Goal: Check status: Check status

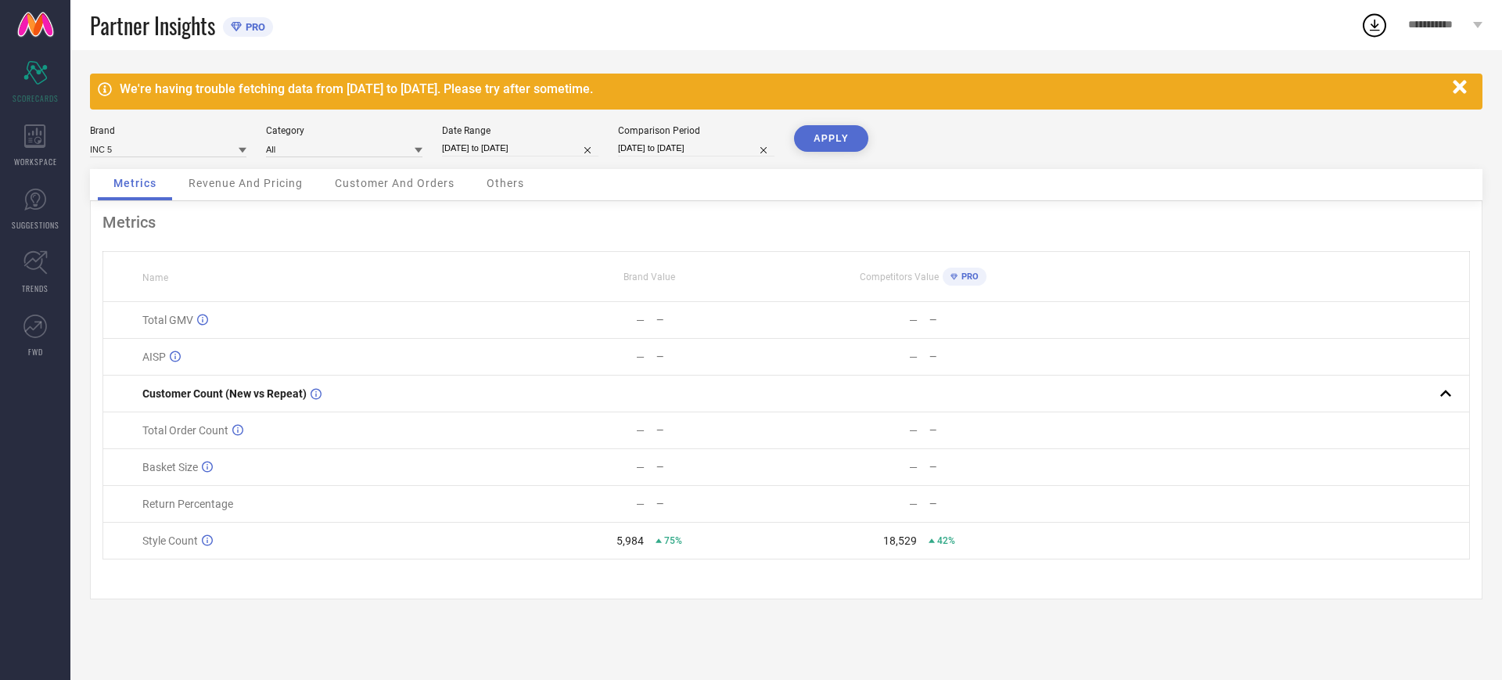
click at [487, 142] on input "[DATE] to [DATE]" at bounding box center [520, 148] width 156 height 16
select select "4"
select select "2025"
select select "5"
select select "2025"
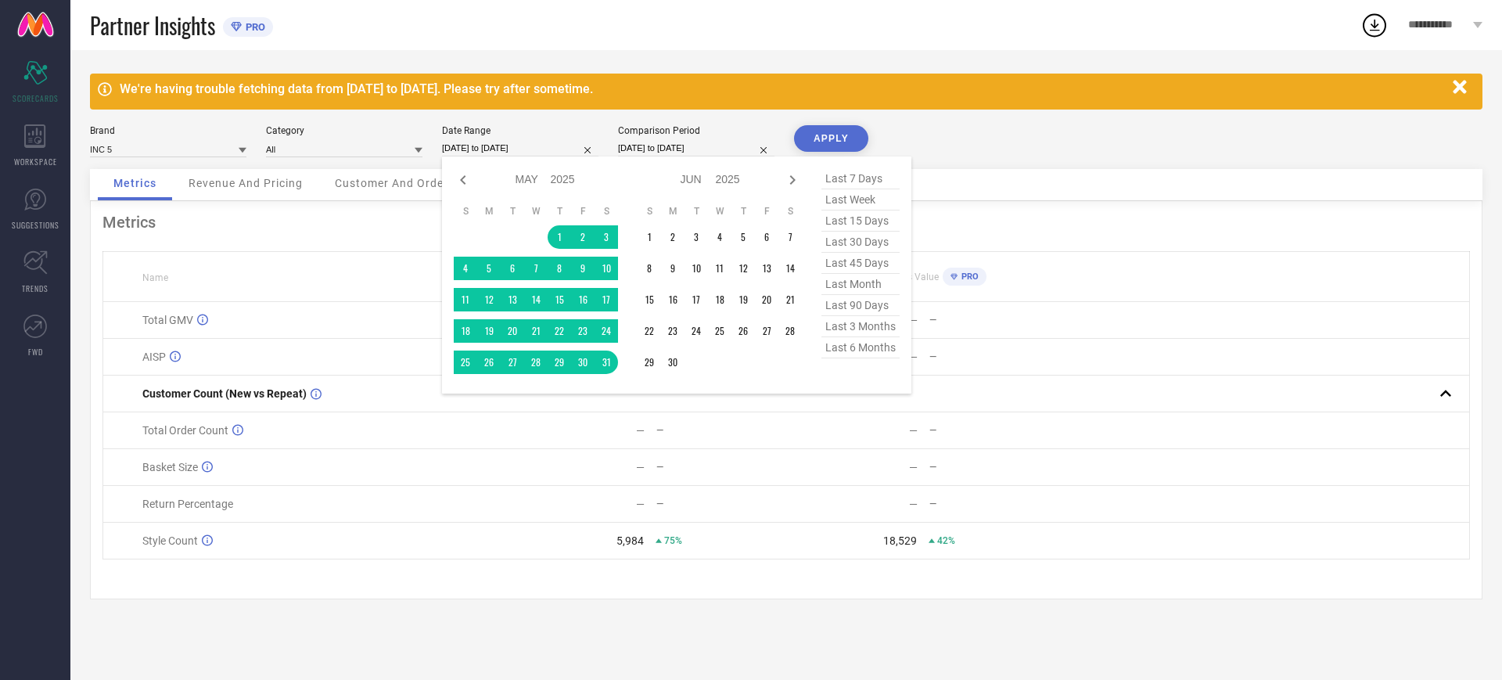
click at [841, 358] on span "last 6 months" at bounding box center [860, 347] width 78 height 21
type input "[DATE] to [DATE]"
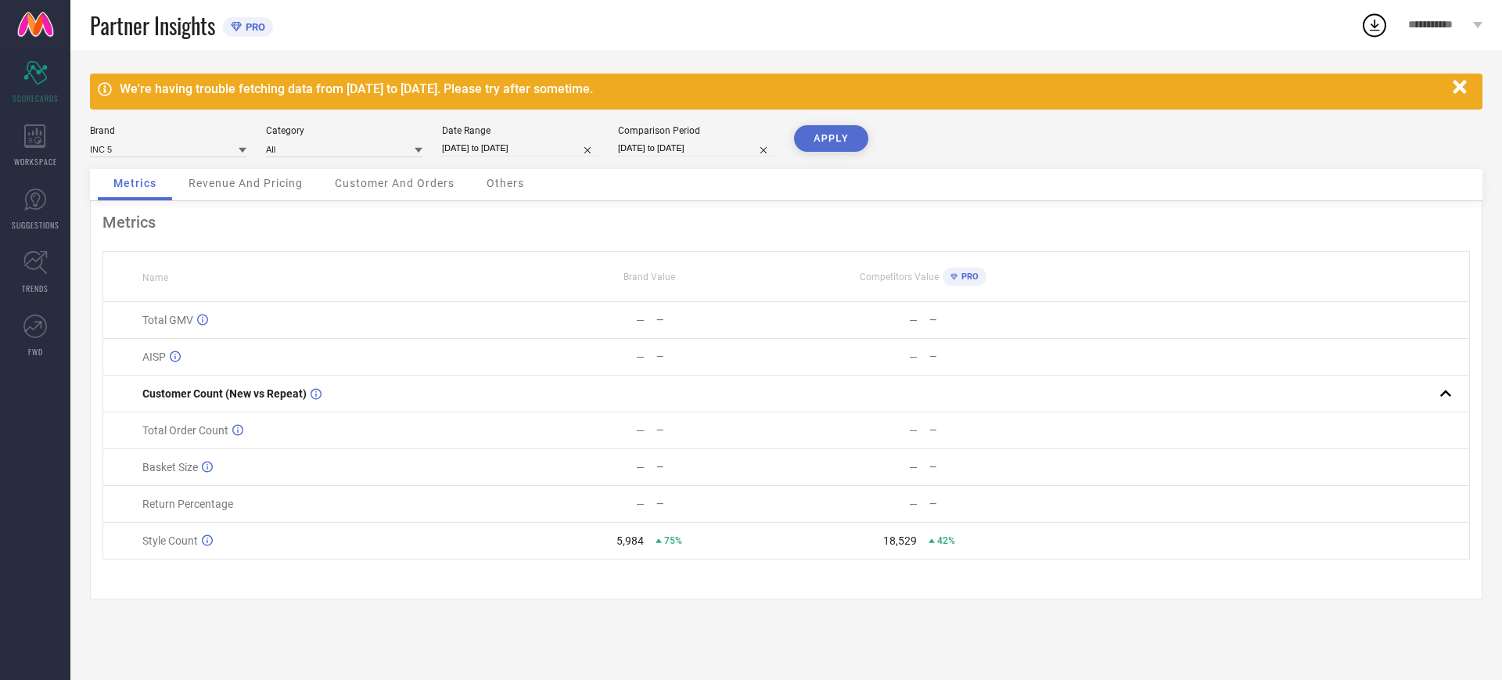
click at [826, 141] on button "APPLY" at bounding box center [831, 138] width 74 height 27
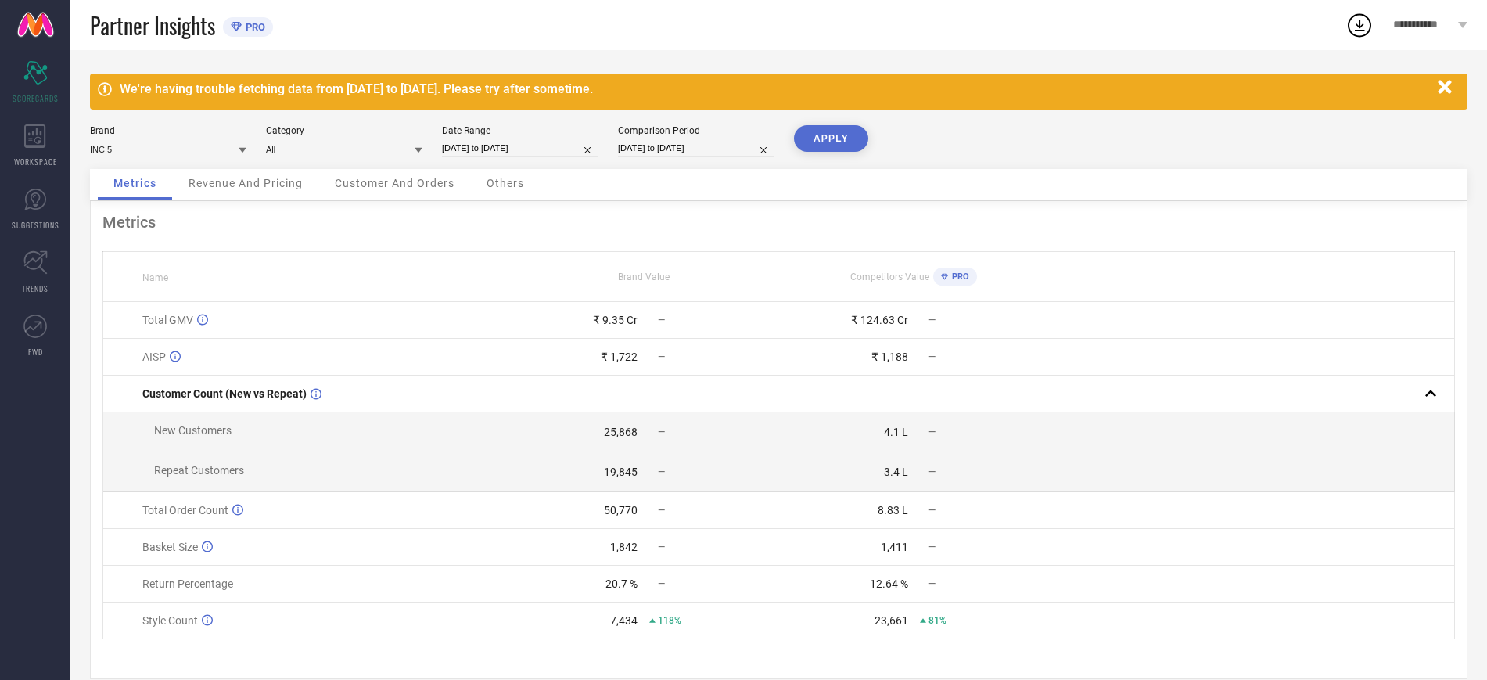
select select "6"
select select "2024"
select select "7"
select select "2024"
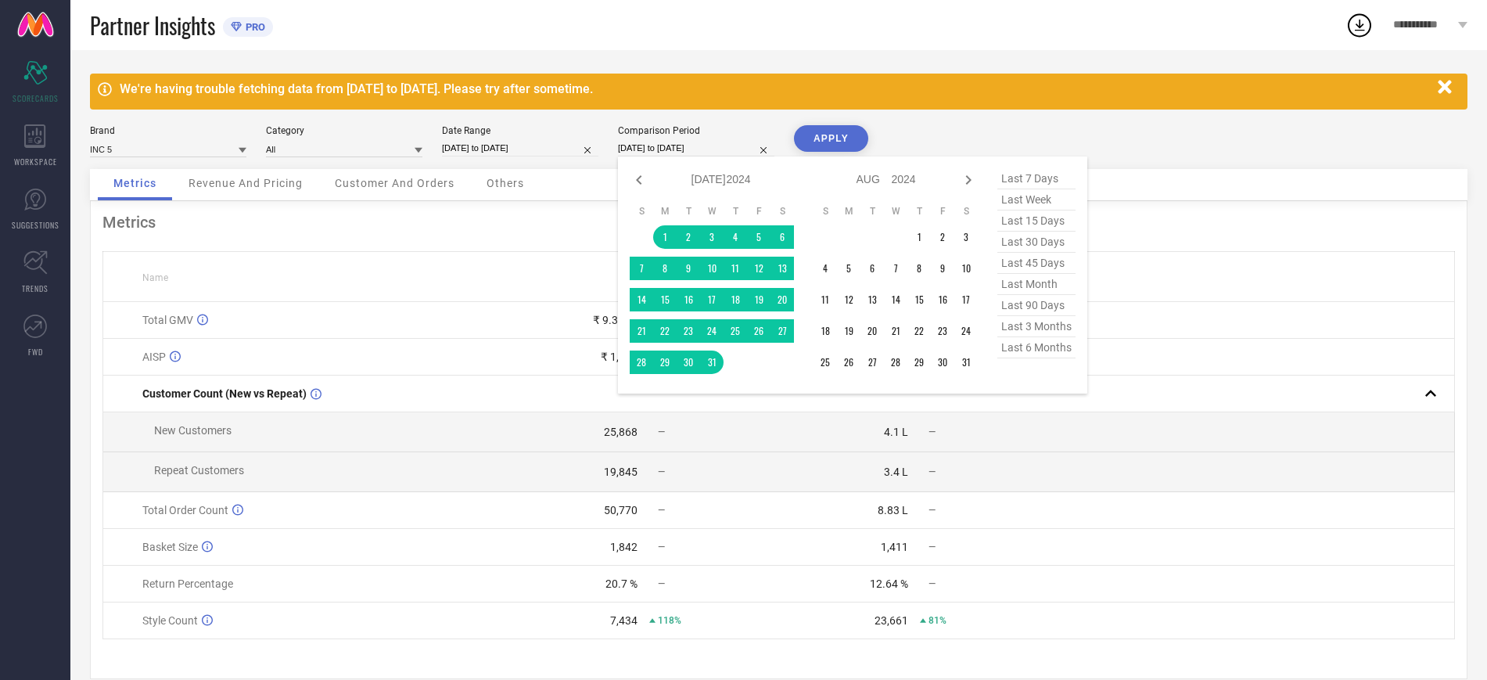
click at [686, 149] on input "[DATE] to [DATE]" at bounding box center [696, 148] width 156 height 16
click at [972, 126] on div "Brand INC 5 Category All Date Range [DATE] to [DATE] Comparison Period [DATE] t…" at bounding box center [779, 147] width 1378 height 44
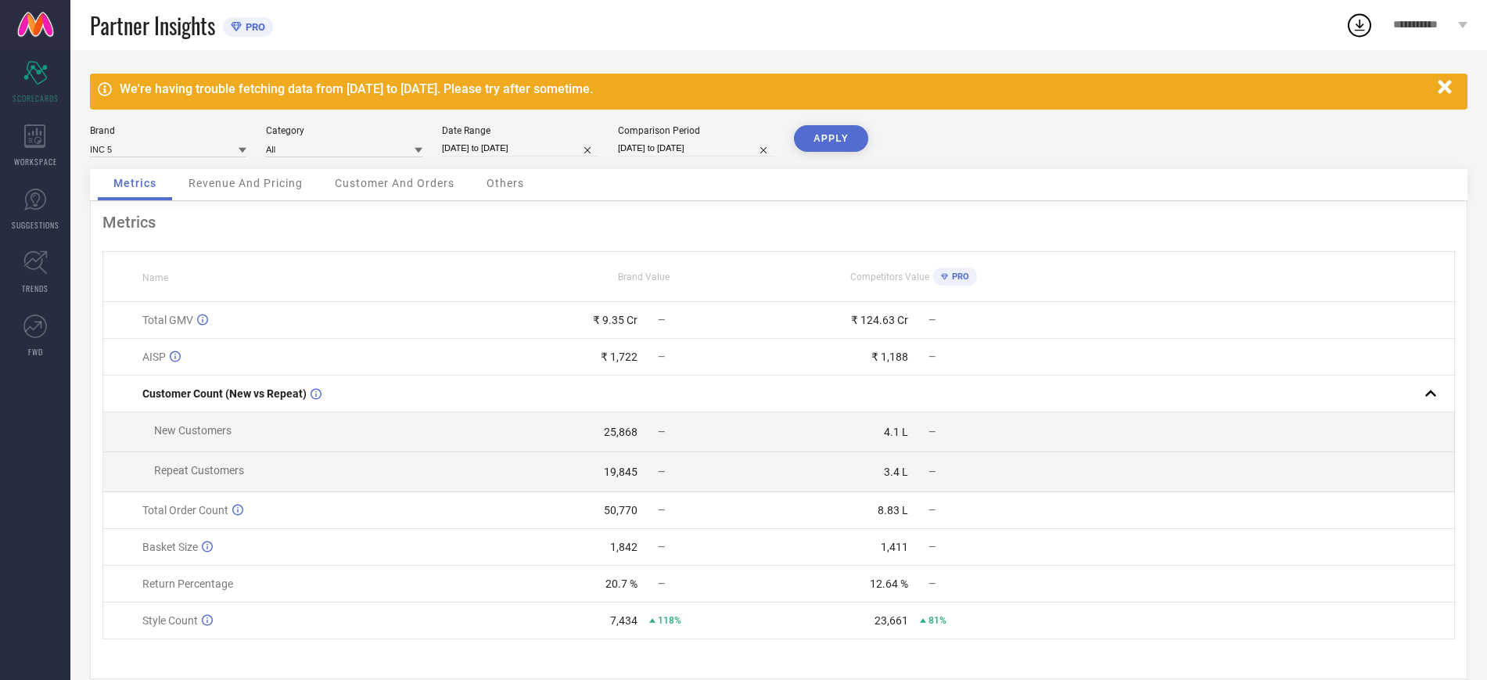
scroll to position [31, 0]
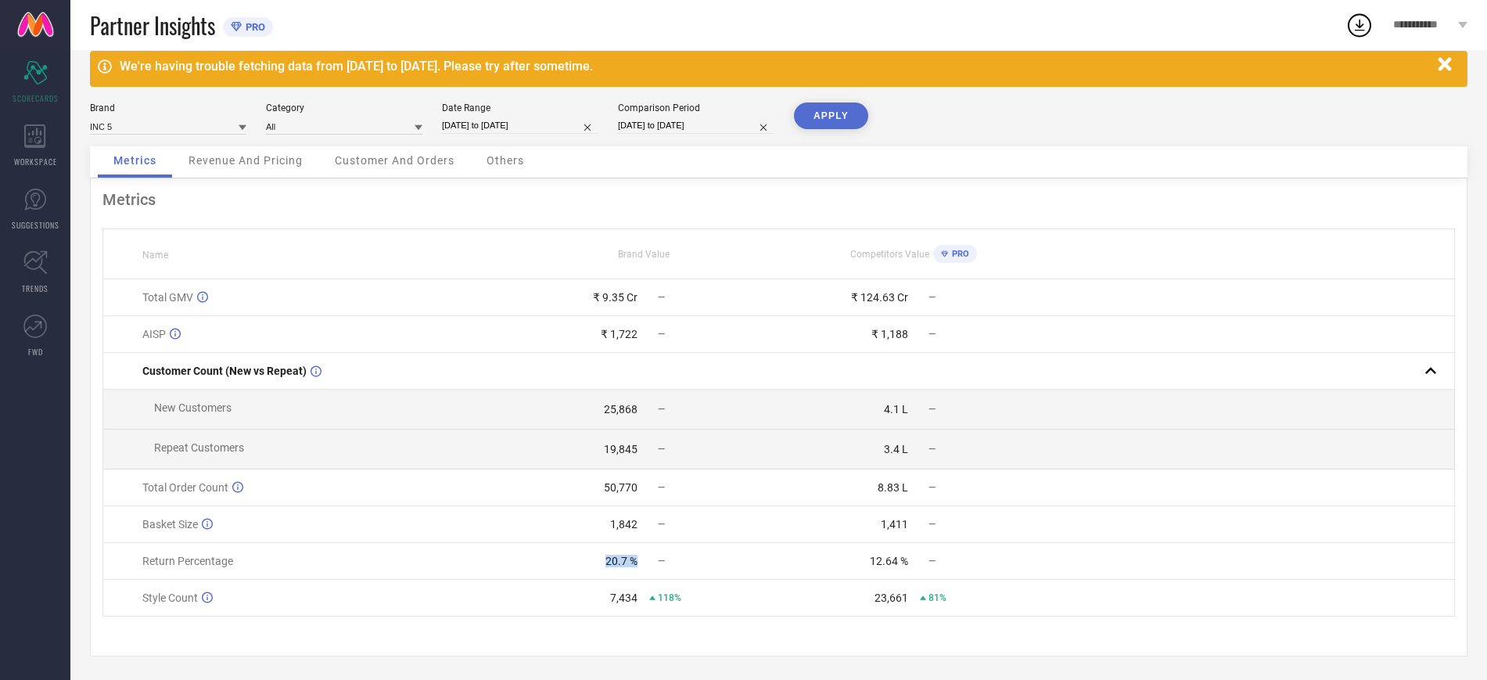
drag, startPoint x: 600, startPoint y: 566, endPoint x: 641, endPoint y: 565, distance: 40.7
click at [641, 565] on td "20.7 % —" at bounding box center [643, 561] width 271 height 37
drag, startPoint x: 864, startPoint y: 566, endPoint x: 929, endPoint y: 564, distance: 65.0
click at [929, 564] on div "12.64 % —" at bounding box center [913, 561] width 269 height 13
drag, startPoint x: 602, startPoint y: 559, endPoint x: 670, endPoint y: 563, distance: 67.4
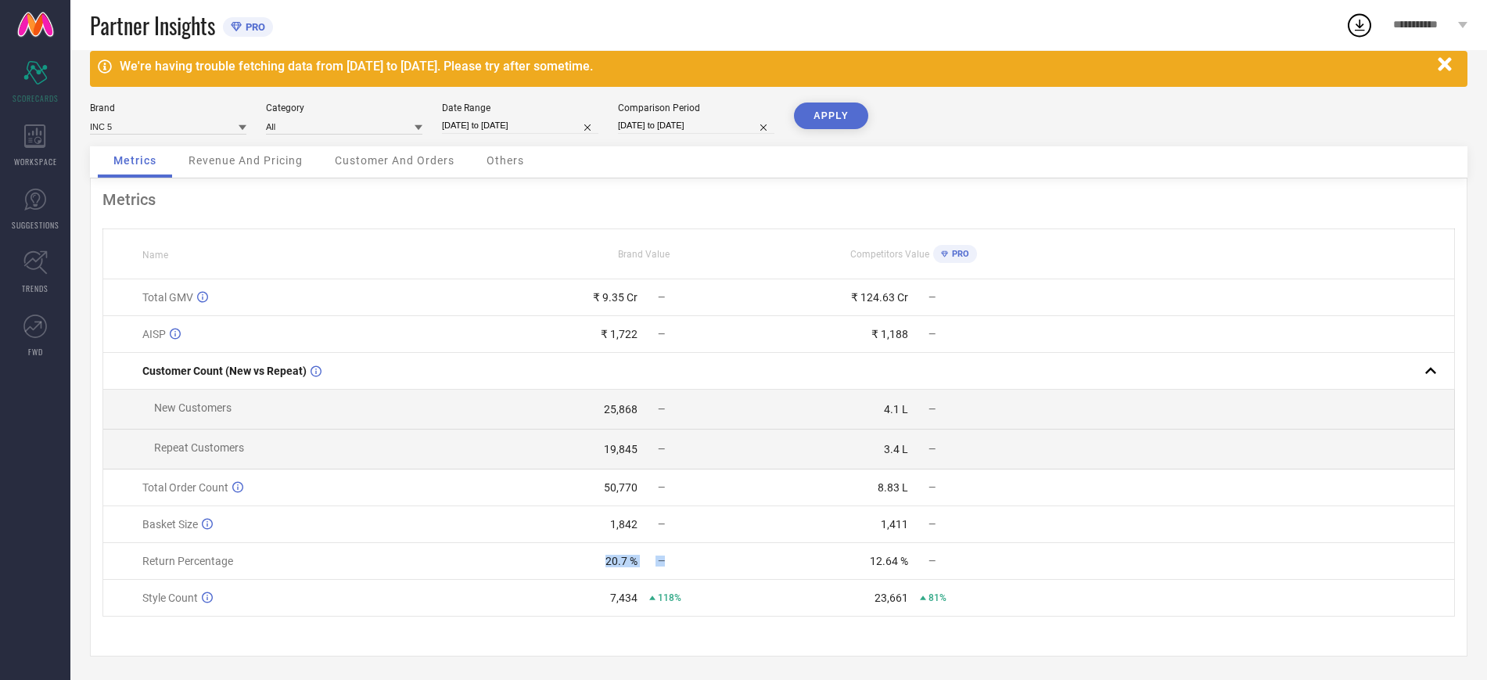
click at [670, 563] on div "20.7 % —" at bounding box center [643, 561] width 269 height 13
drag, startPoint x: 865, startPoint y: 563, endPoint x: 990, endPoint y: 551, distance: 125.0
click at [990, 551] on td "12.64 % —" at bounding box center [913, 561] width 271 height 37
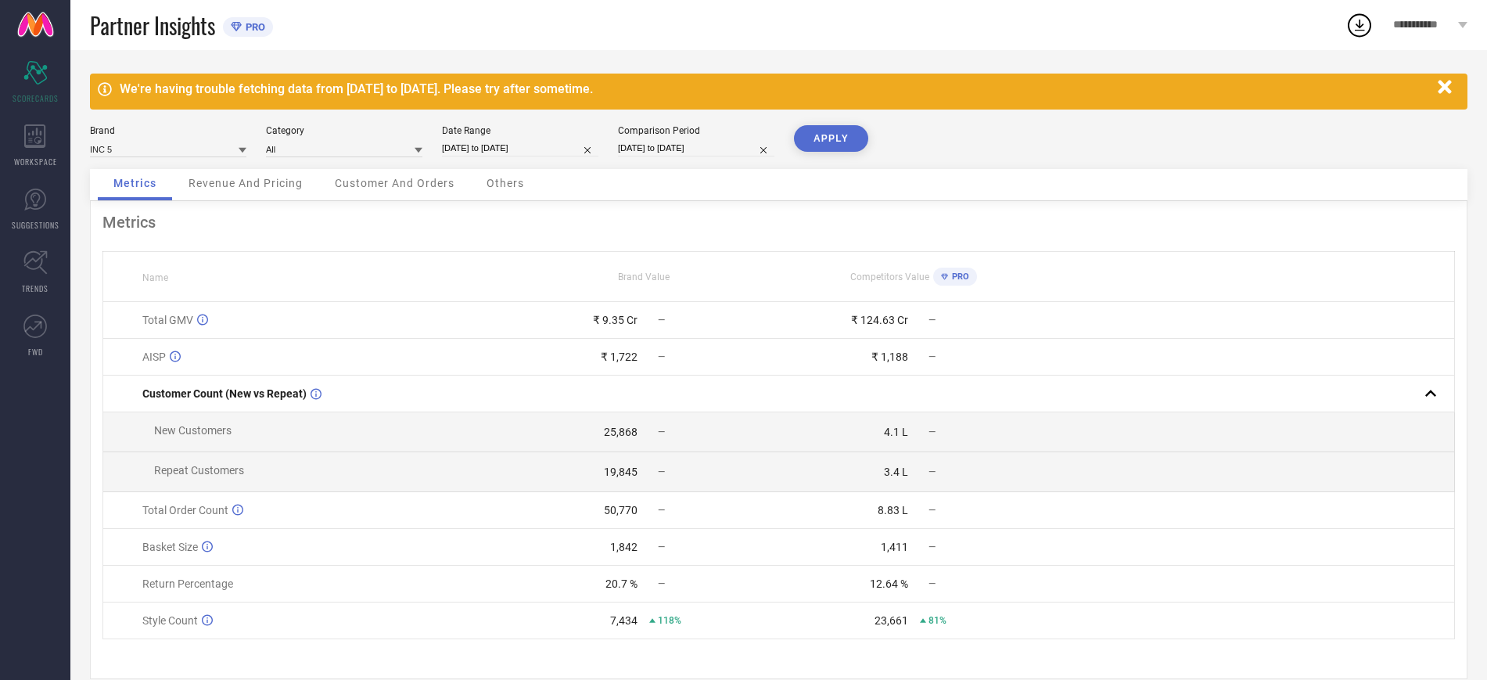
click at [244, 191] on div "Revenue And Pricing" at bounding box center [246, 184] width 146 height 31
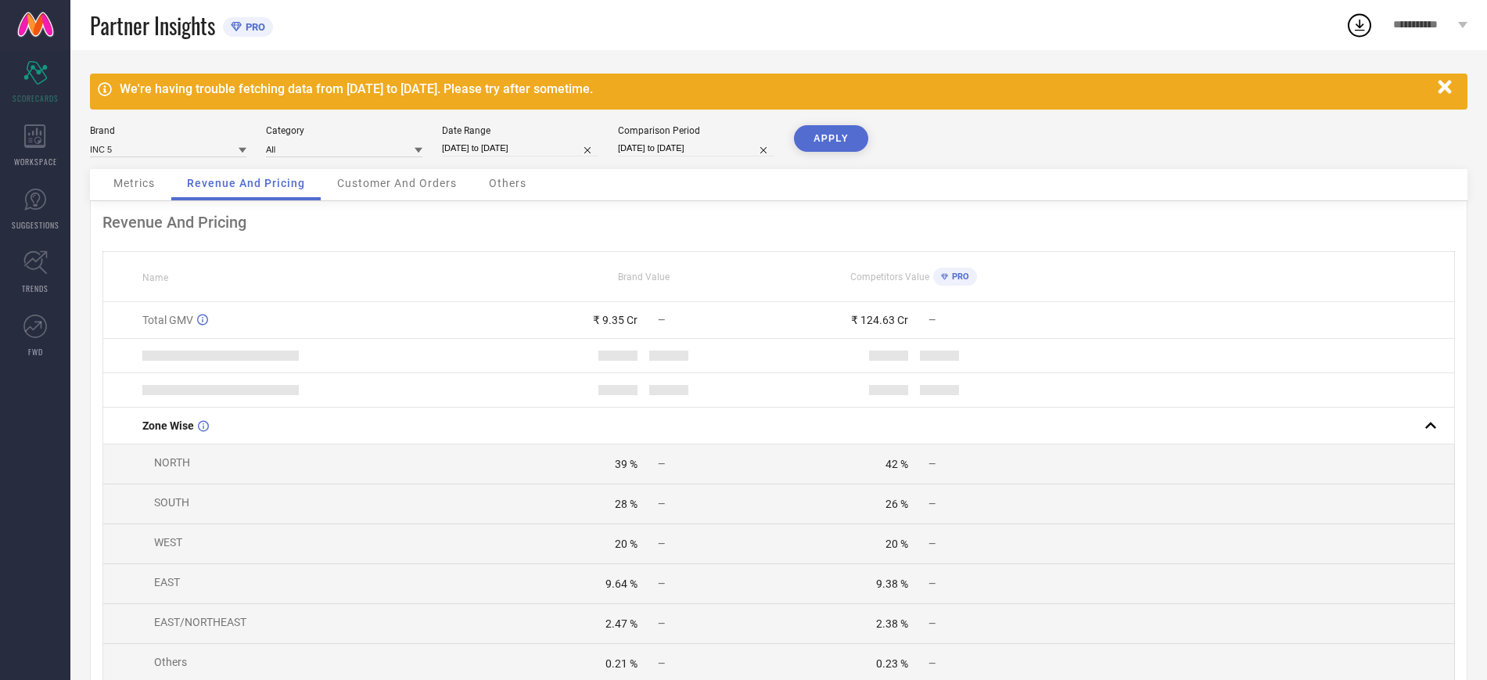
click at [408, 191] on div "Customer And Orders" at bounding box center [397, 184] width 151 height 31
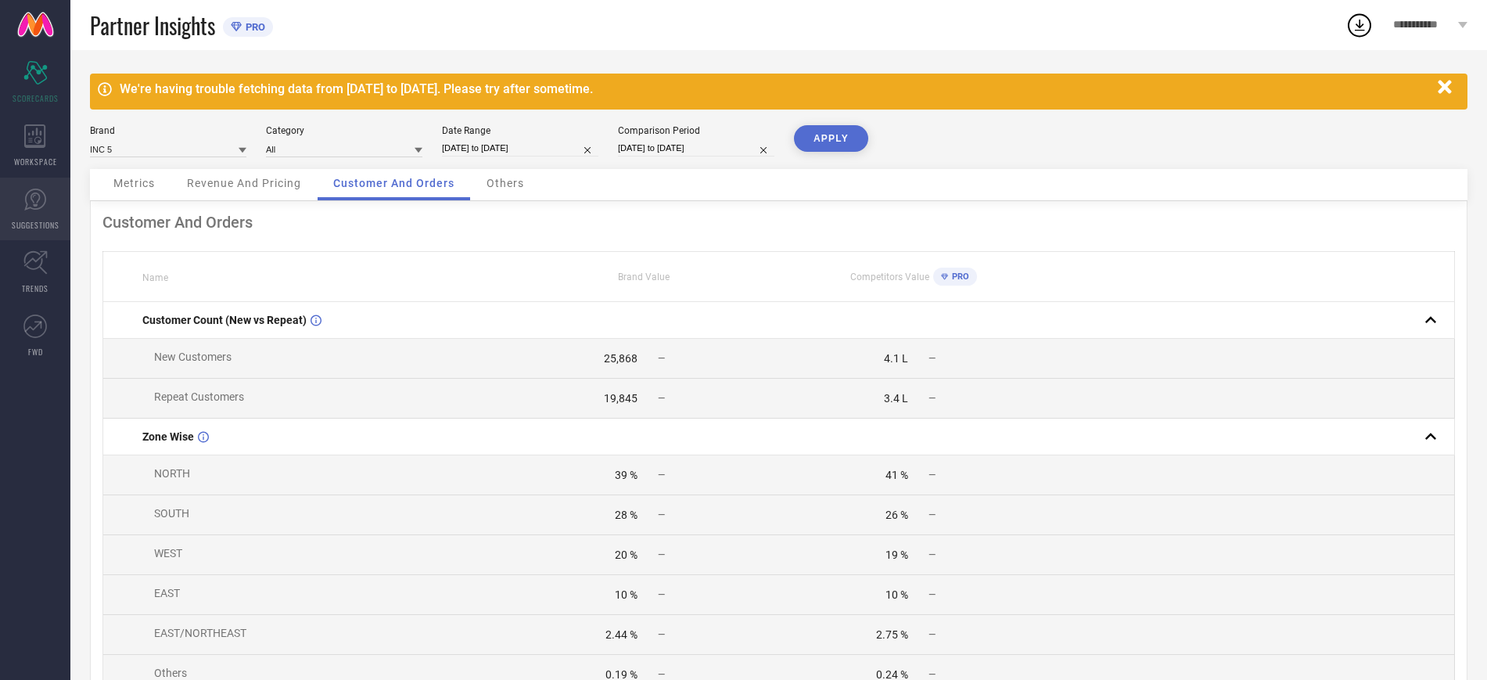
click at [31, 210] on icon at bounding box center [34, 199] width 23 height 23
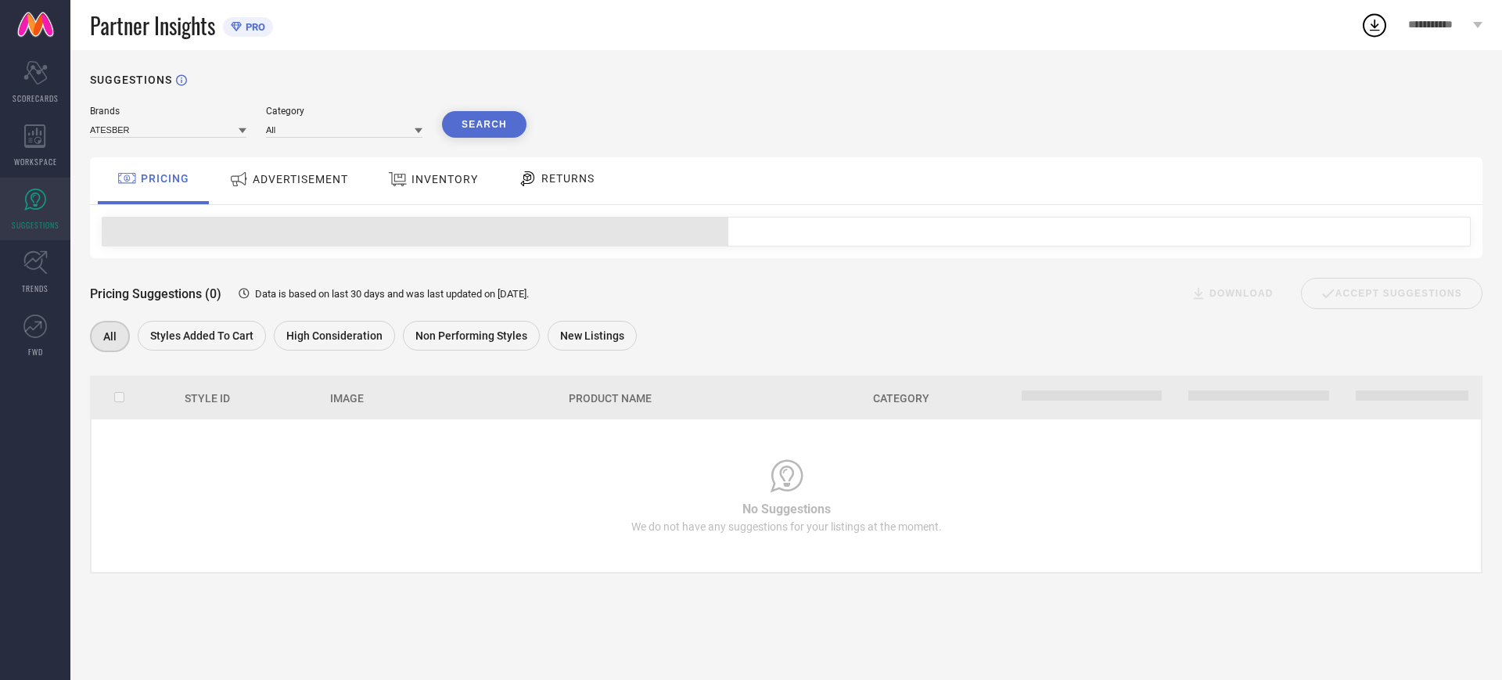
click at [300, 165] on div "ADVERTISEMENT" at bounding box center [288, 179] width 127 height 28
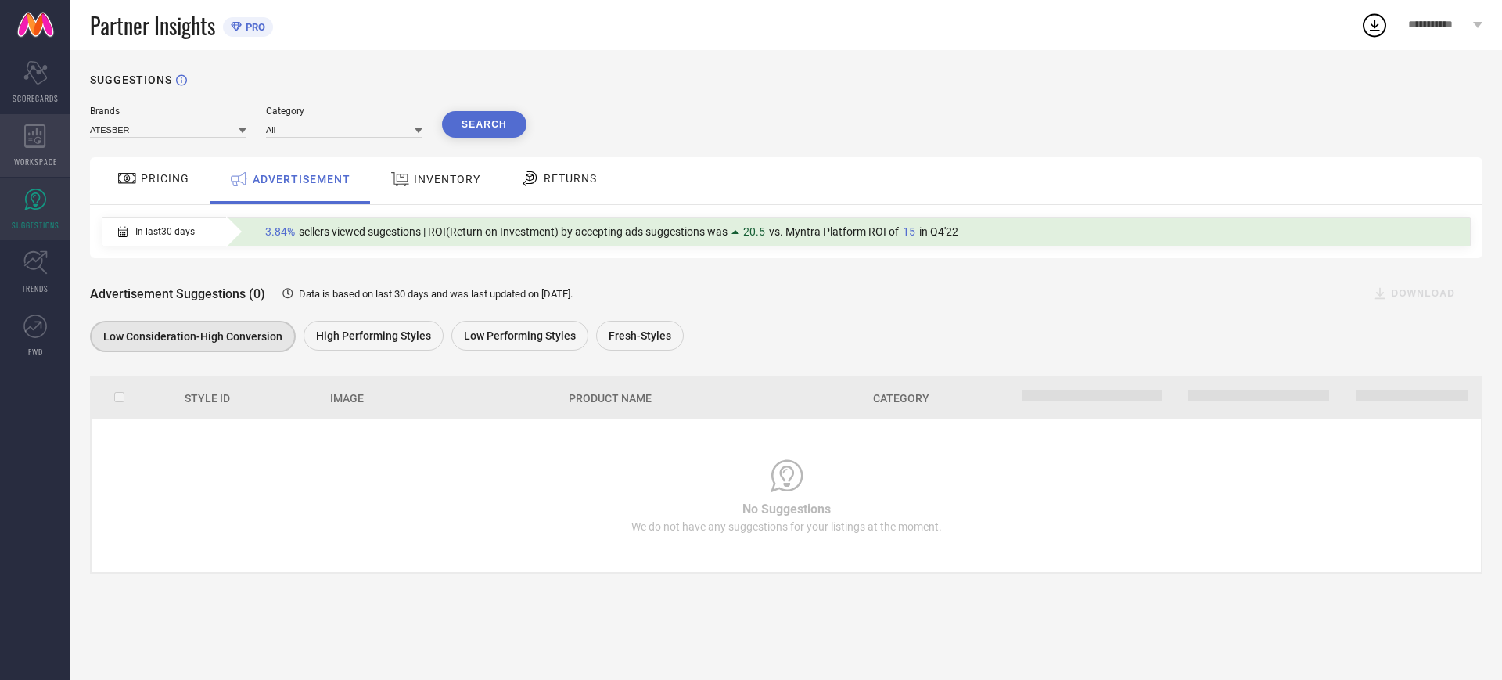
click at [31, 138] on icon at bounding box center [34, 135] width 21 height 23
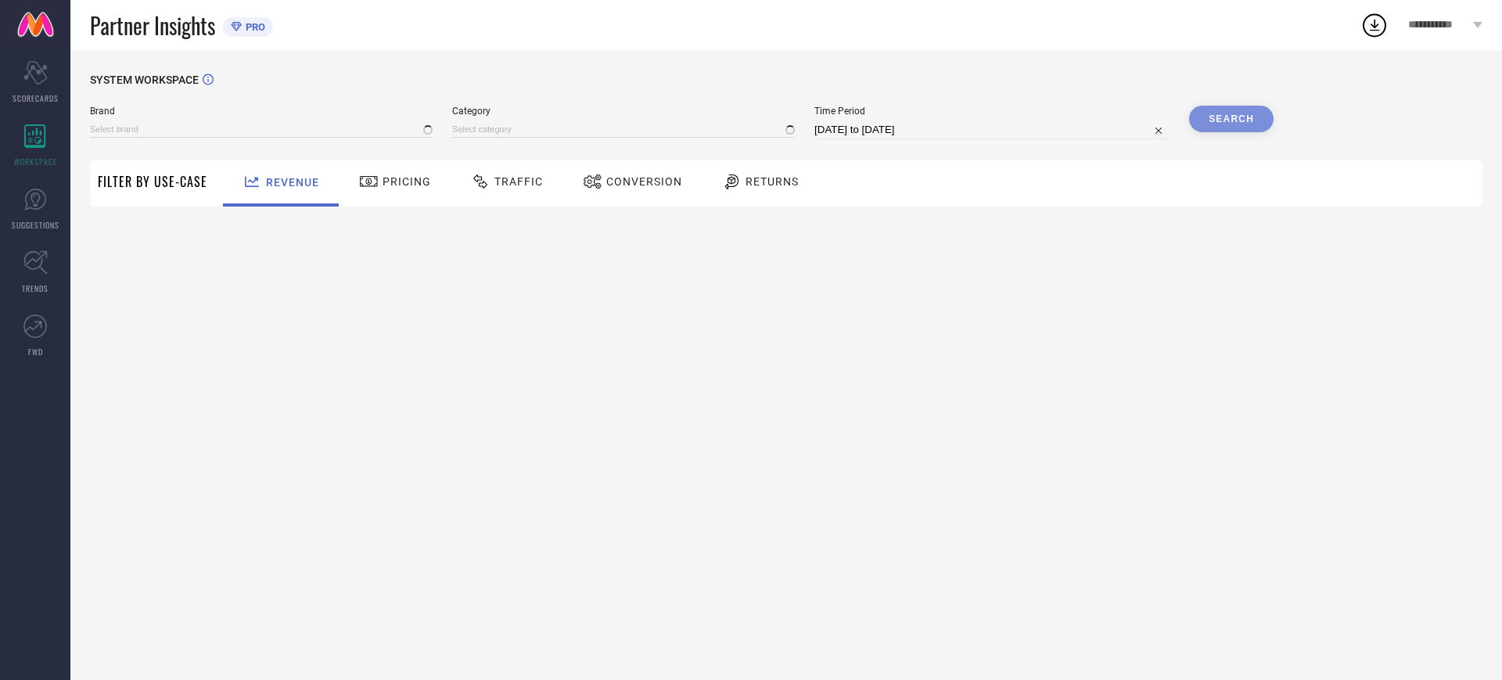
type input "ATESBER"
type input "All"
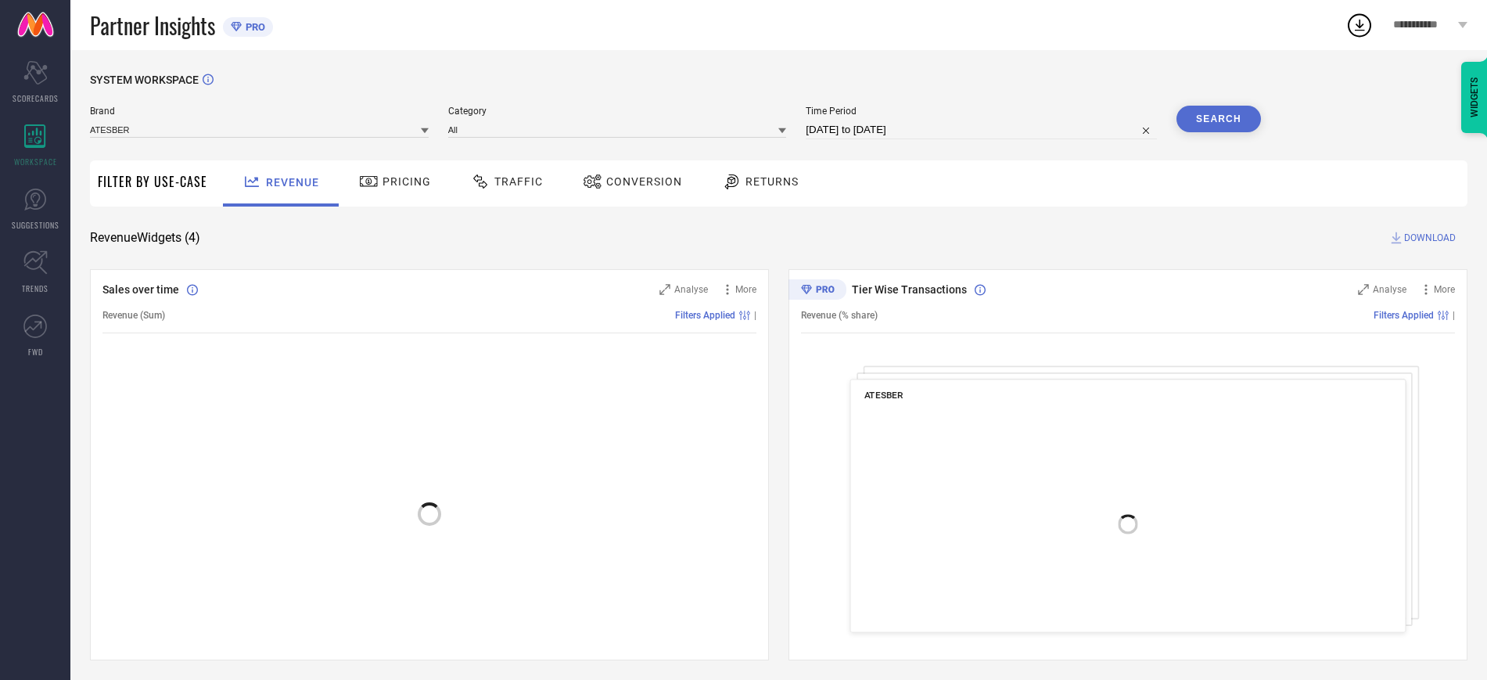
click at [679, 178] on div "Conversion" at bounding box center [632, 181] width 107 height 27
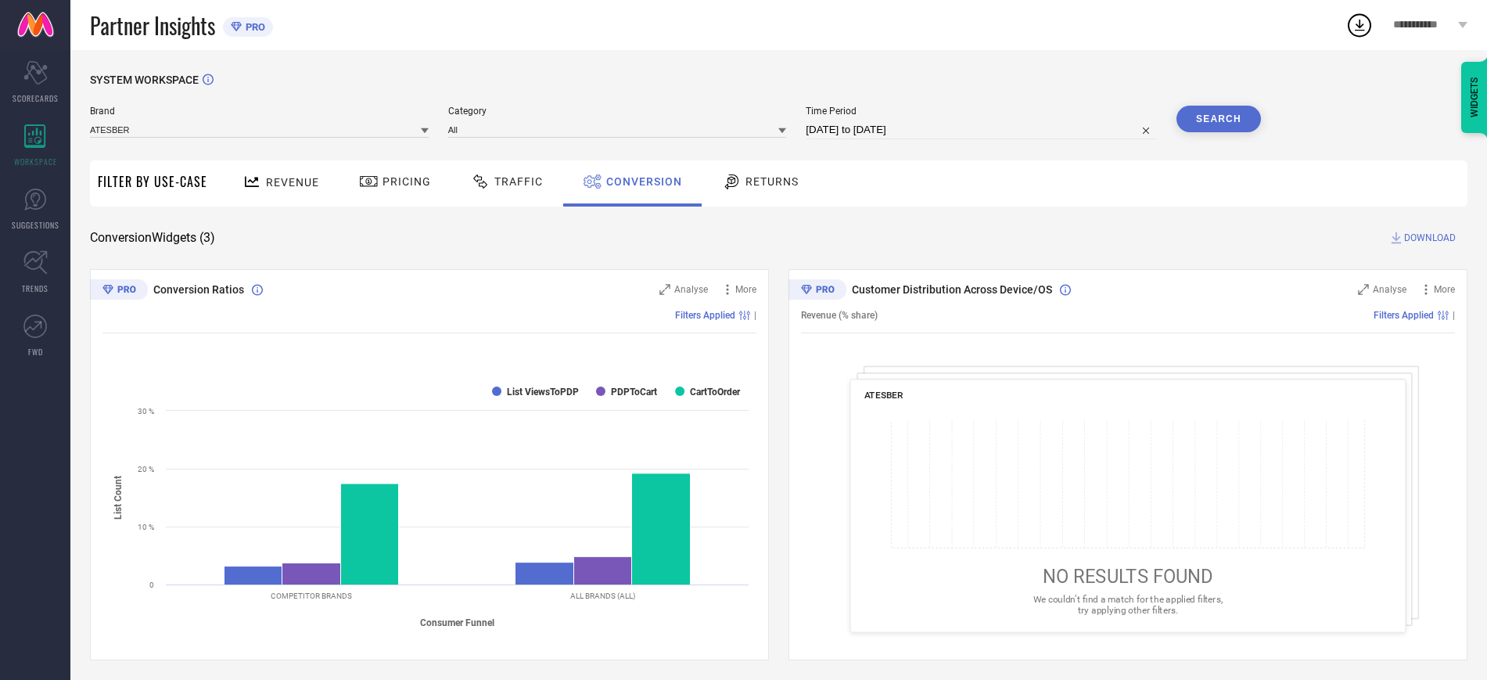
click at [543, 240] on div "Conversion Widgets ( 3 ) DOWNLOAD" at bounding box center [779, 238] width 1378 height 16
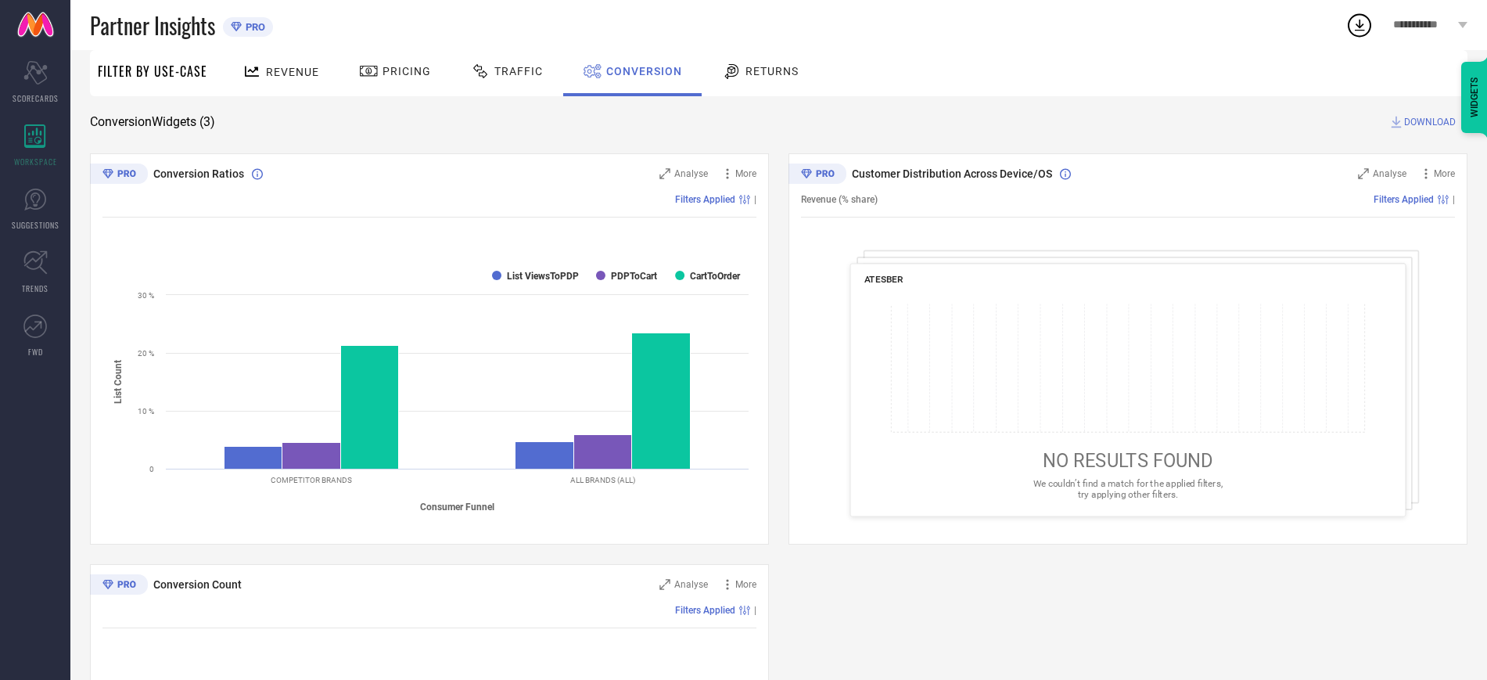
scroll to position [117, 0]
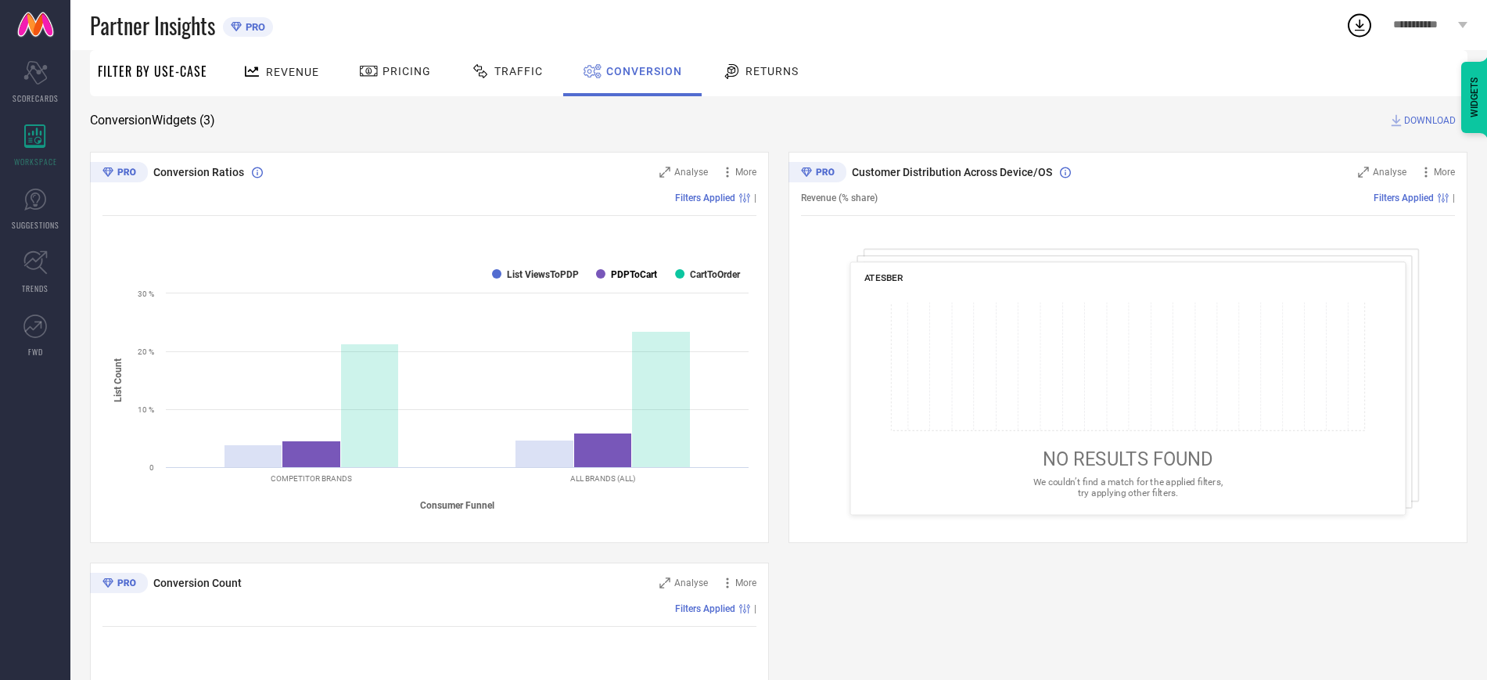
click at [629, 275] on text "PDPToCart" at bounding box center [634, 274] width 46 height 11
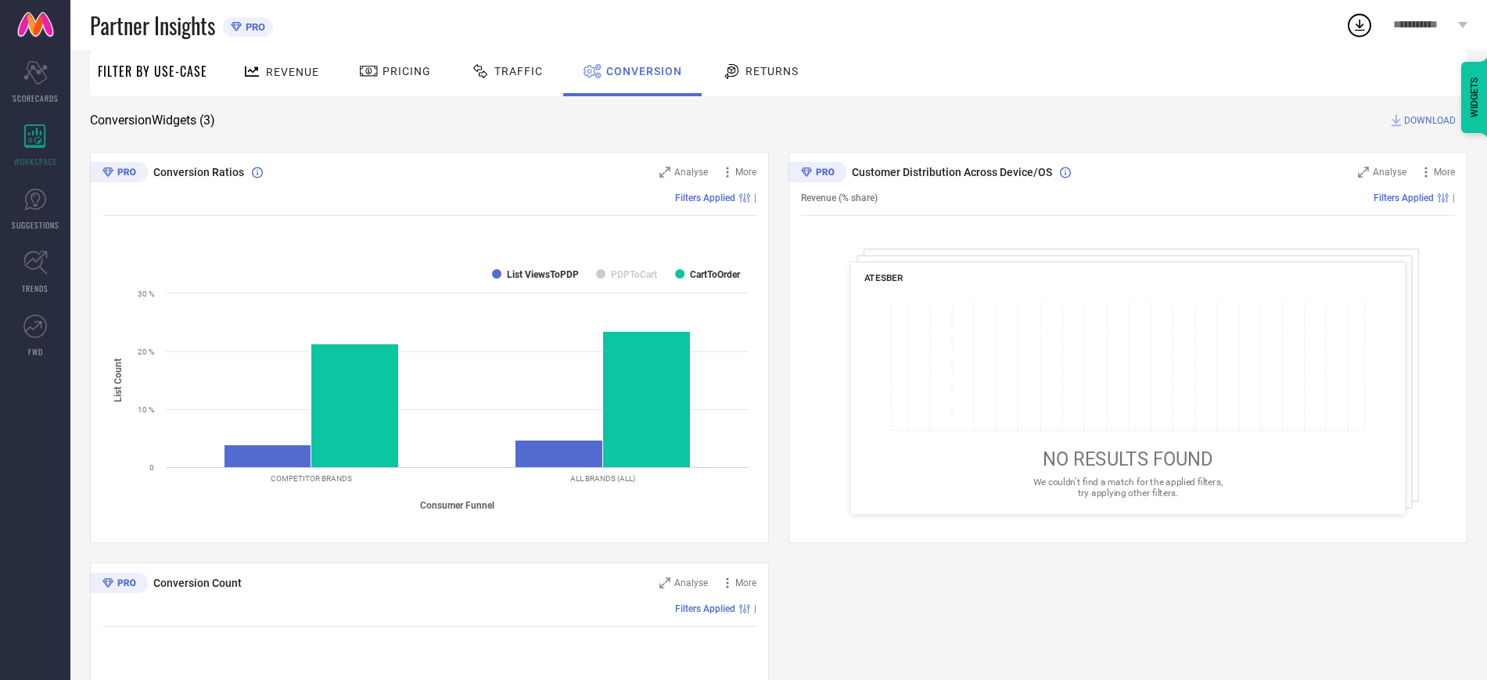
click at [629, 275] on text "PDPToCart" at bounding box center [634, 274] width 46 height 11
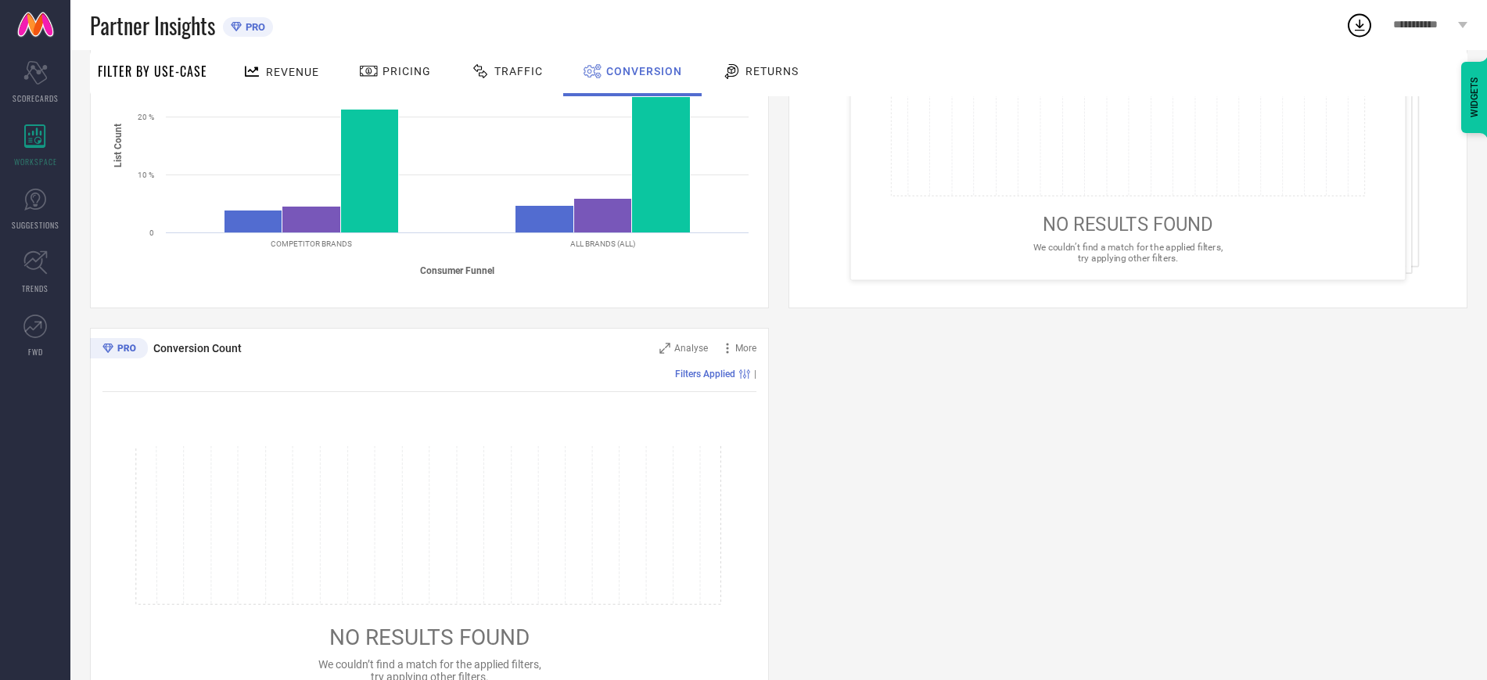
scroll to position [313, 0]
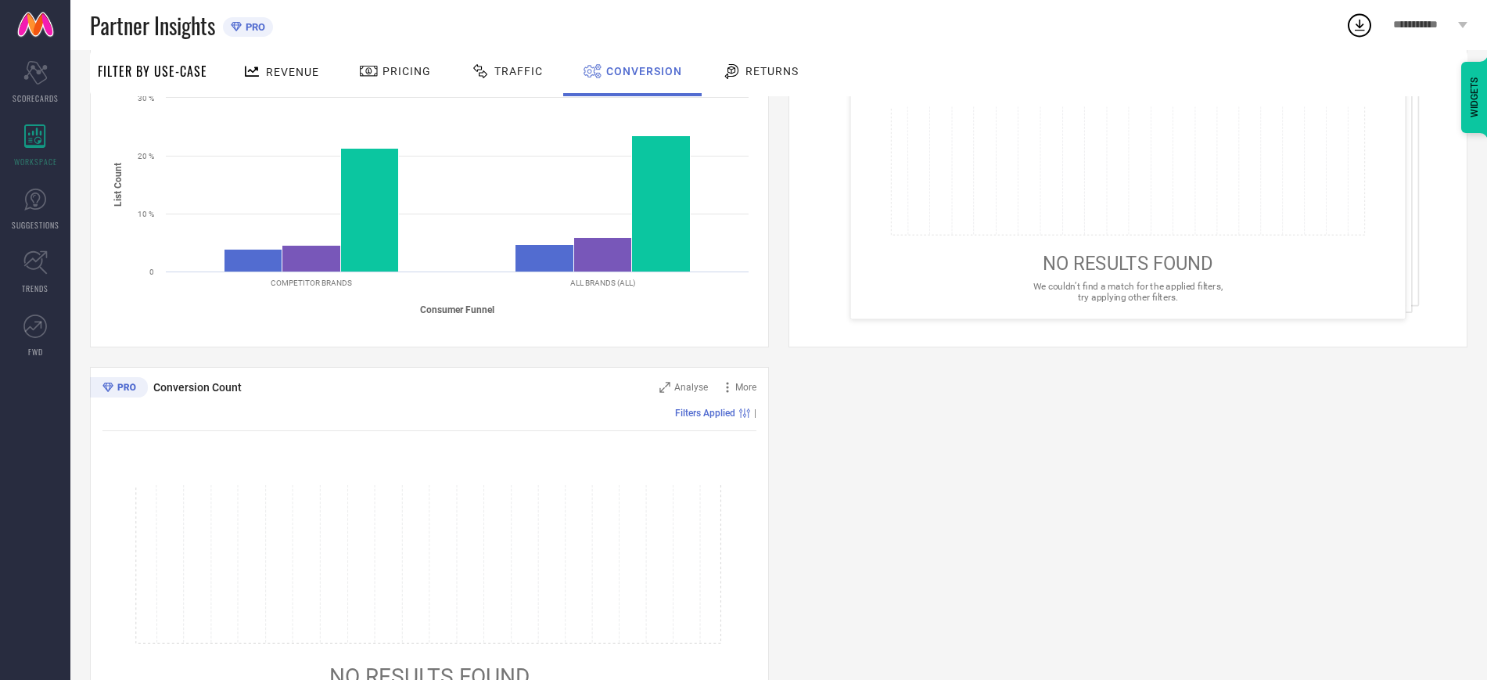
click at [918, 403] on div "Conversion Ratios Analyse More Filters Applied | Created with Highcharts 9.3.3 …" at bounding box center [779, 357] width 1378 height 802
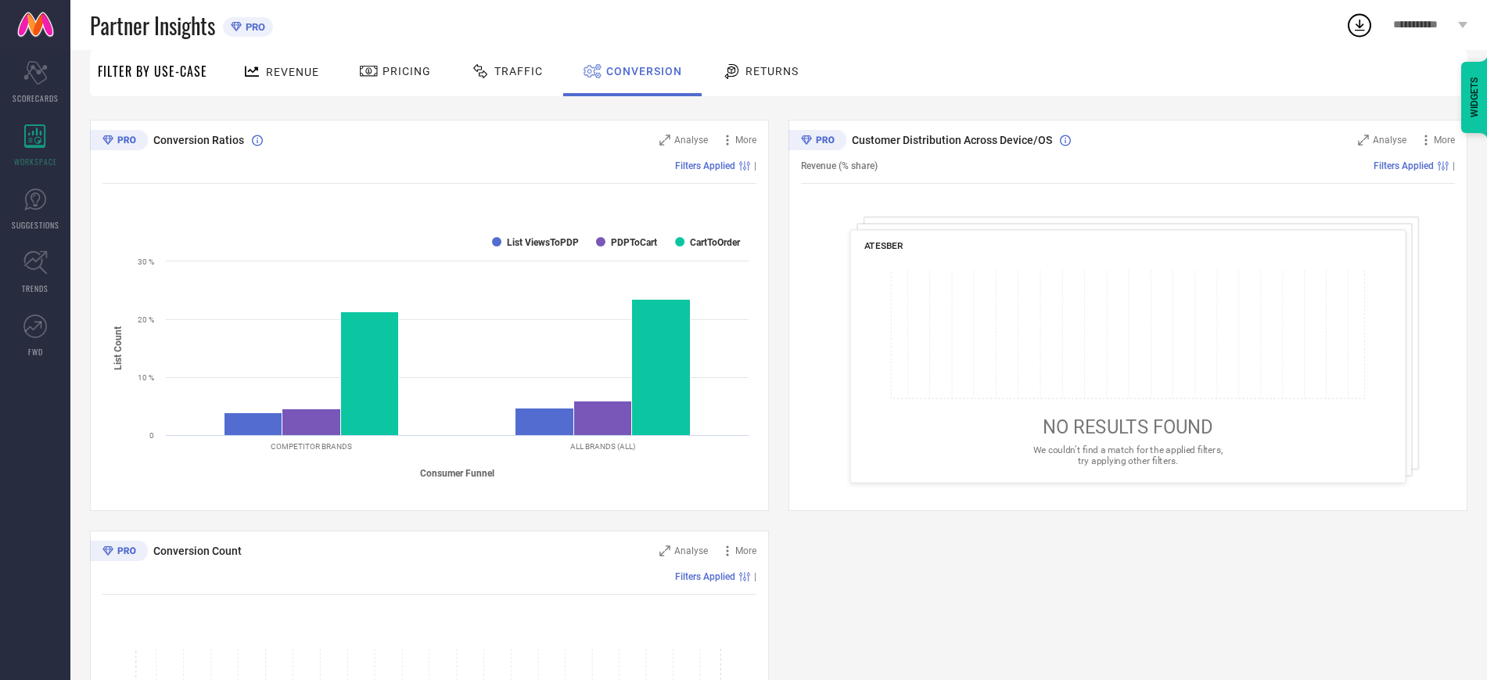
scroll to position [0, 0]
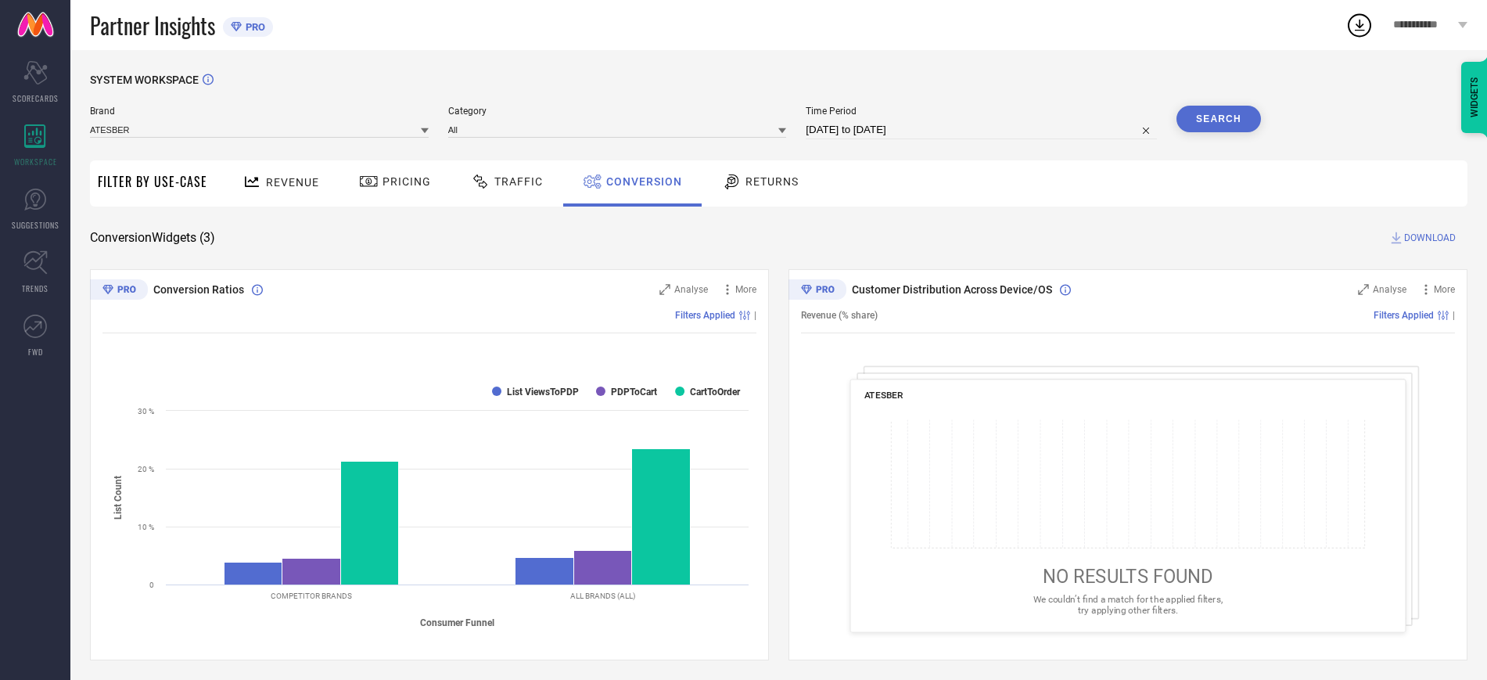
click at [1051, 120] on div "Time Period [DATE] to [DATE]" at bounding box center [981, 123] width 351 height 34
click at [926, 123] on input "[DATE] to [DATE]" at bounding box center [981, 129] width 351 height 19
select select "6"
select select "2025"
select select "7"
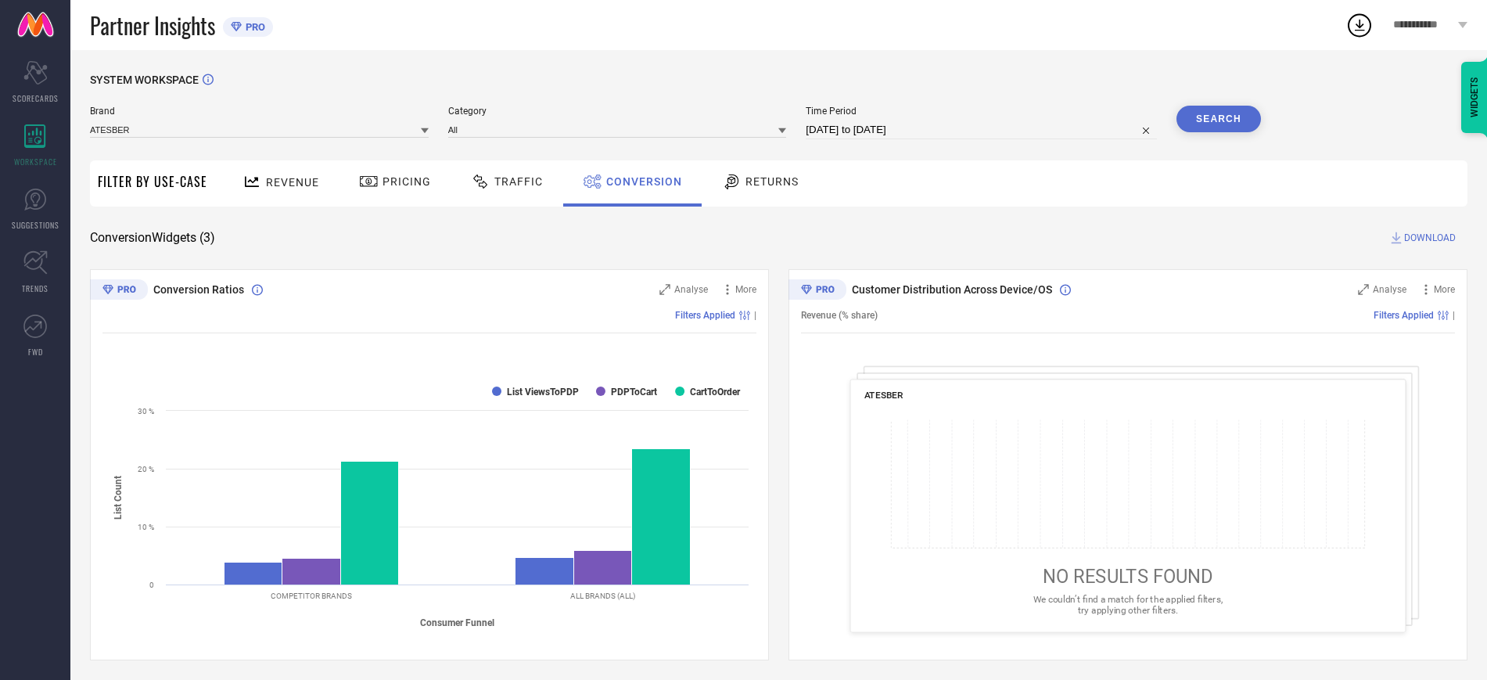
select select "2025"
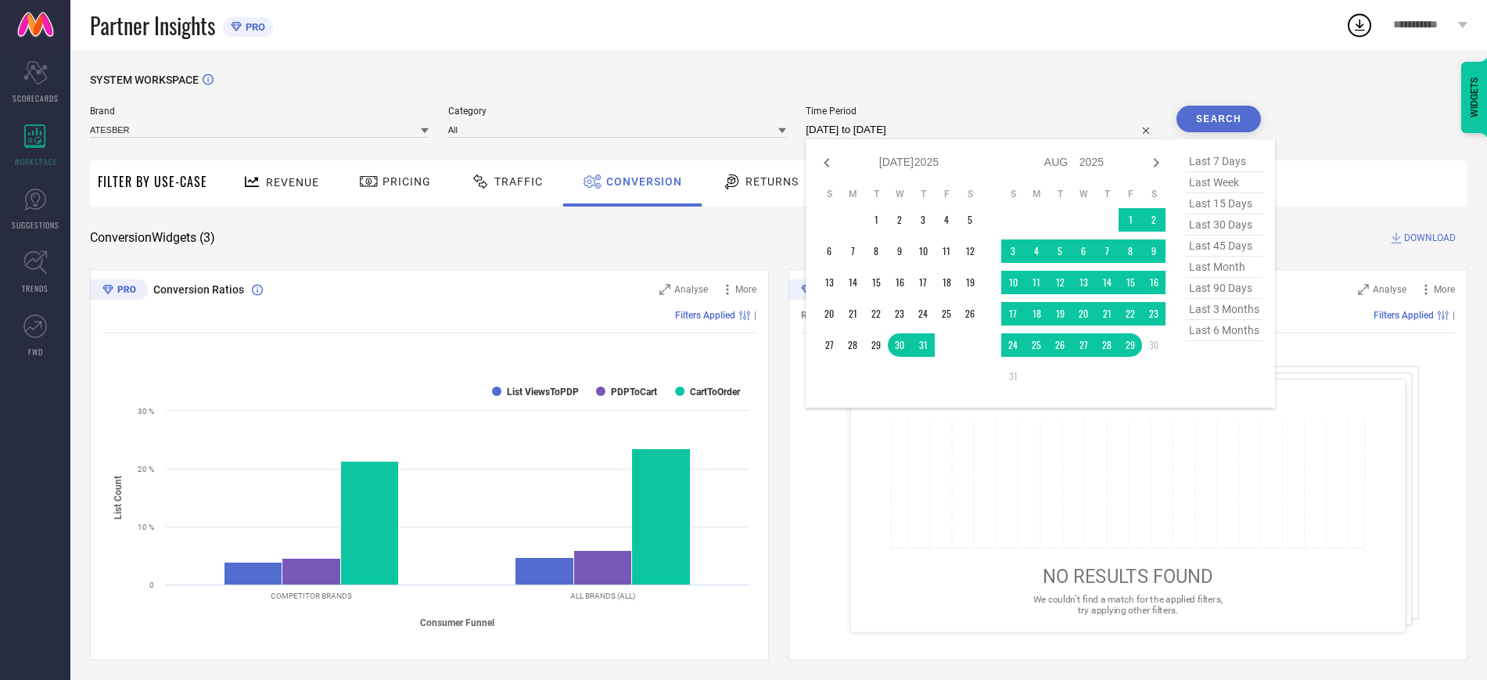
click at [1227, 334] on span "last 6 months" at bounding box center [1224, 330] width 78 height 21
type input "[DATE] to [DATE]"
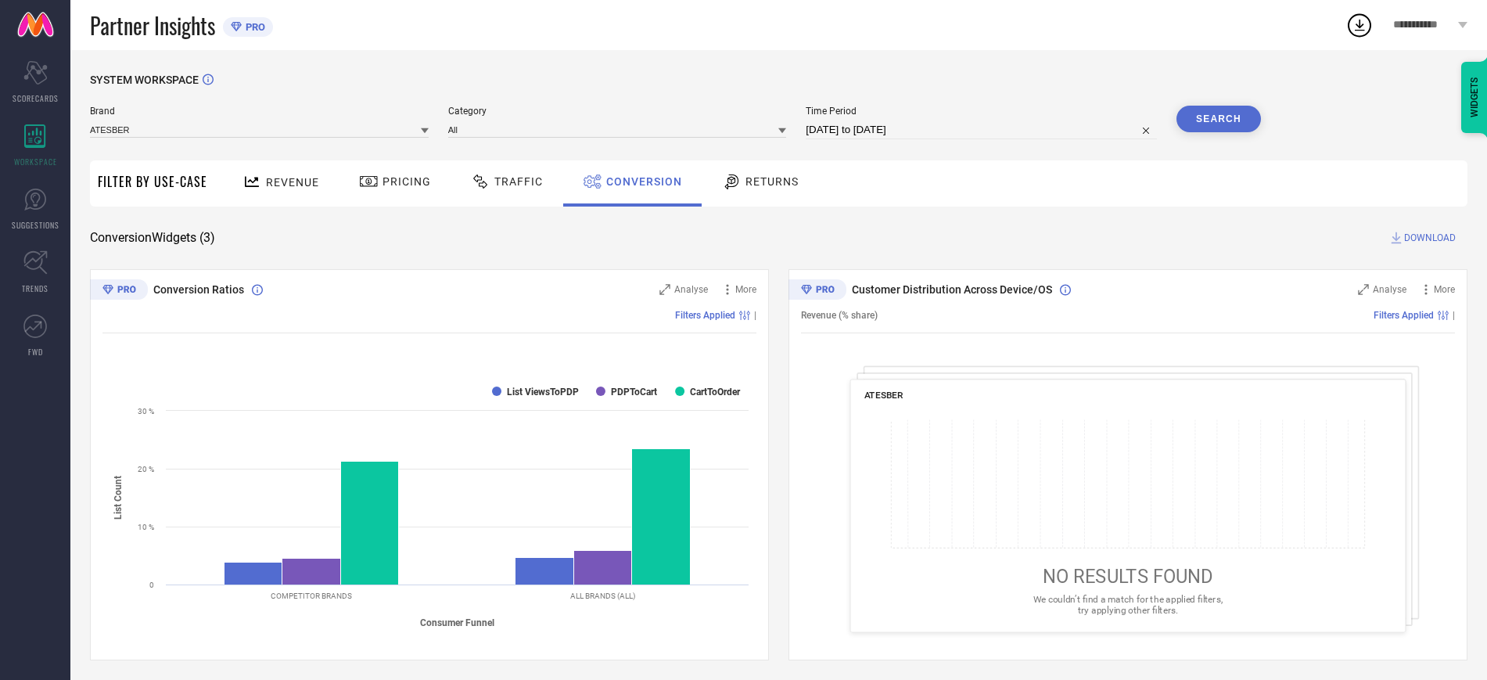
click at [1233, 111] on button "Search" at bounding box center [1219, 119] width 84 height 27
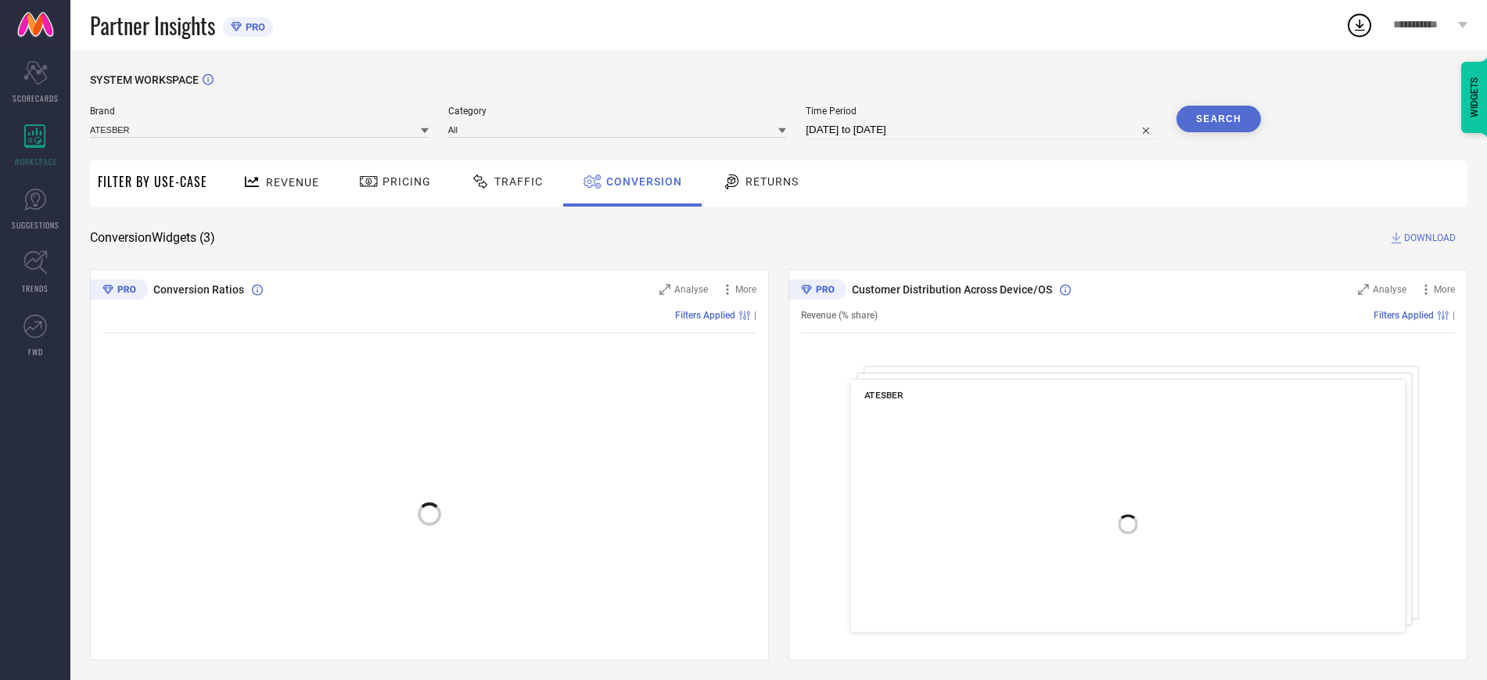
click at [368, 118] on div "Brand ATESBER" at bounding box center [259, 123] width 339 height 34
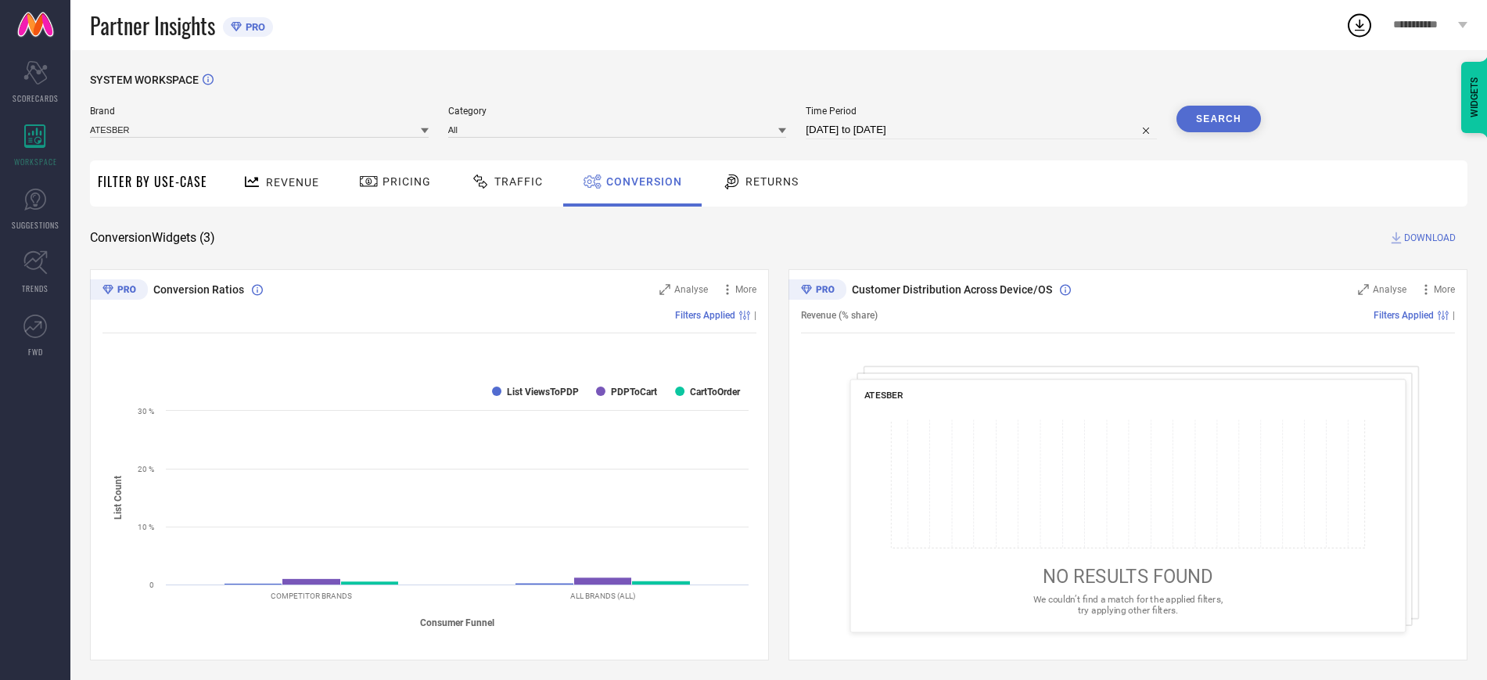
click at [243, 117] on span "Brand" at bounding box center [259, 111] width 339 height 11
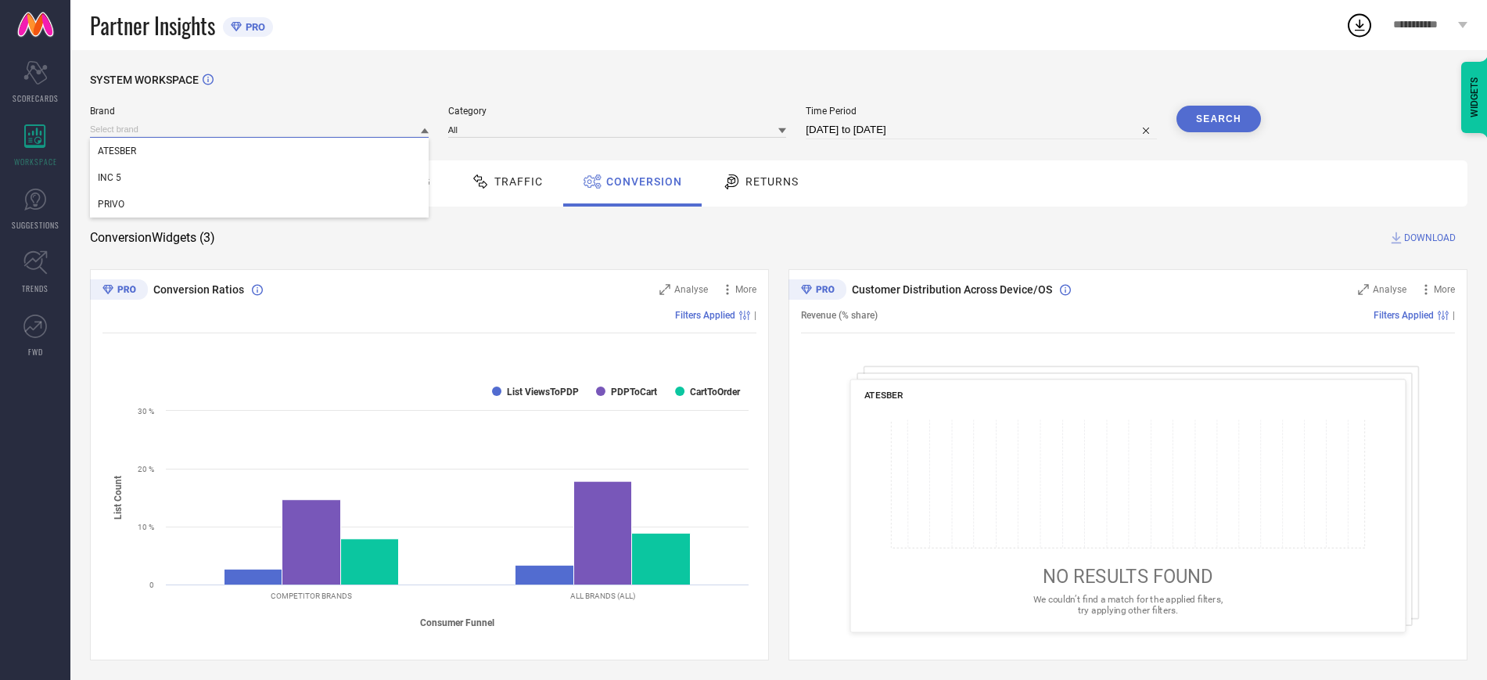
click at [202, 128] on input at bounding box center [259, 129] width 339 height 16
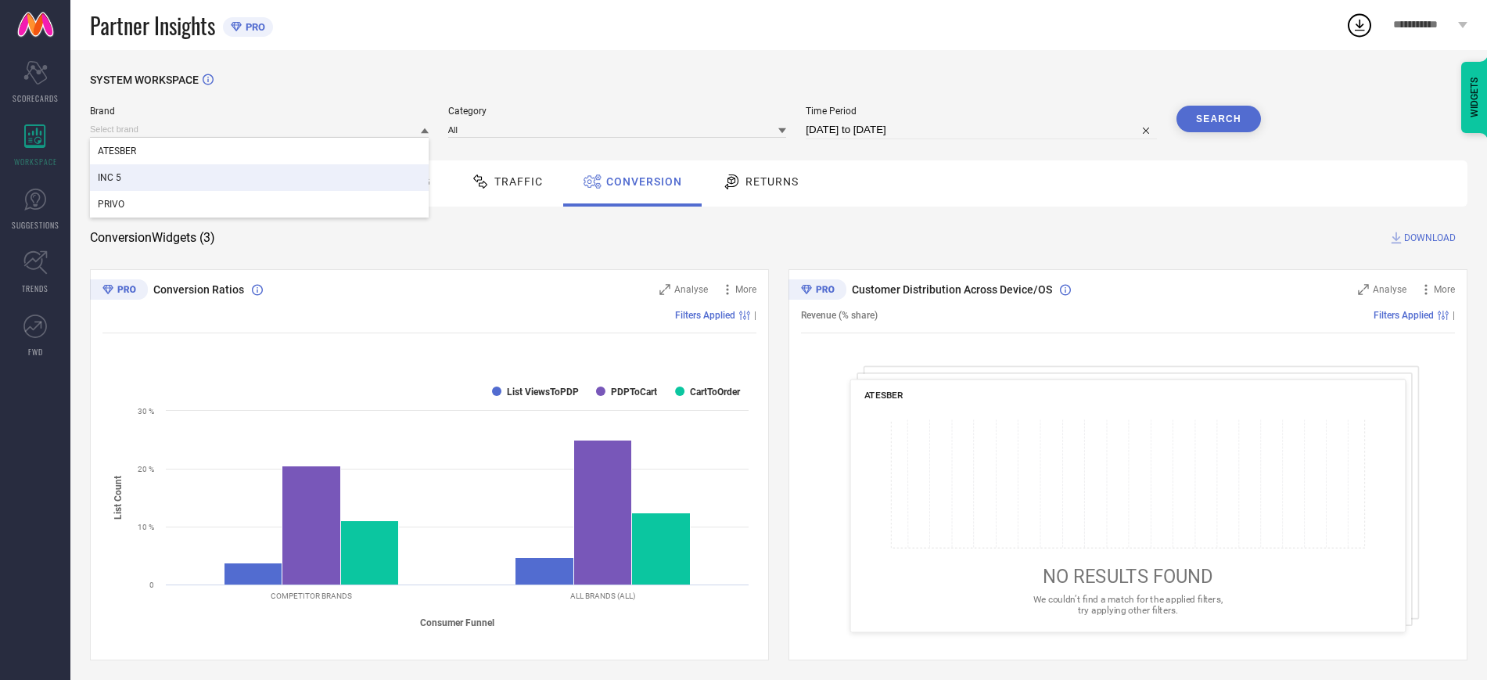
click at [130, 178] on div "INC 5" at bounding box center [259, 177] width 339 height 27
click at [1204, 124] on button "Search" at bounding box center [1219, 119] width 84 height 27
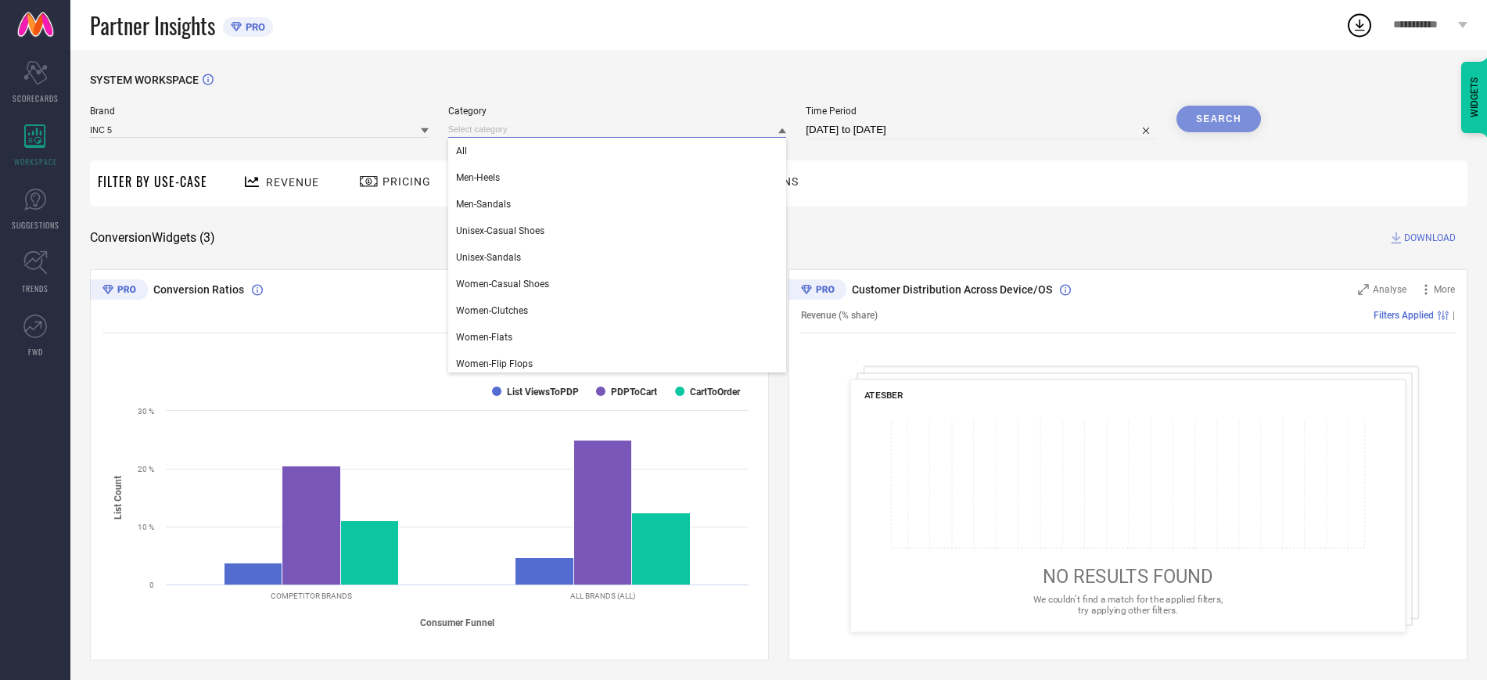
click at [620, 130] on input at bounding box center [617, 129] width 339 height 16
click at [538, 152] on div "All" at bounding box center [617, 151] width 339 height 27
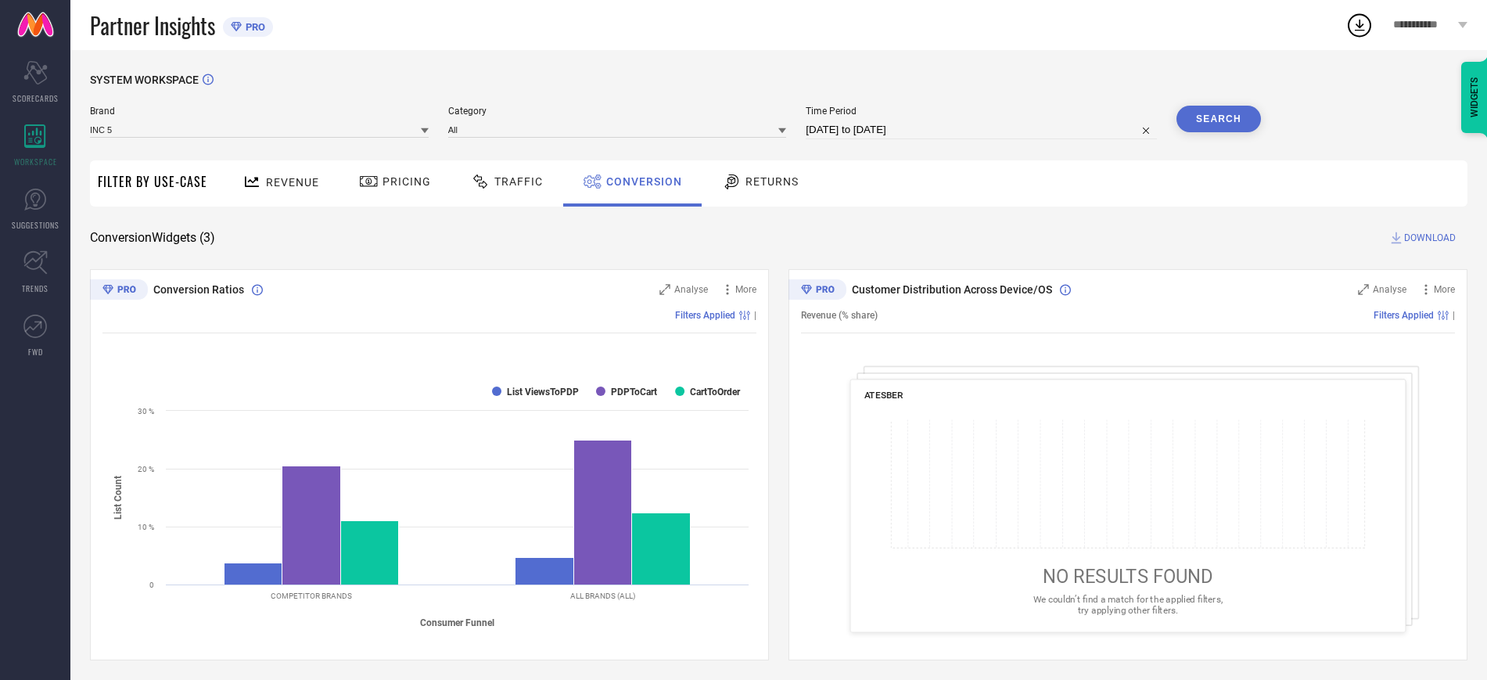
click at [1202, 130] on button "Search" at bounding box center [1219, 119] width 84 height 27
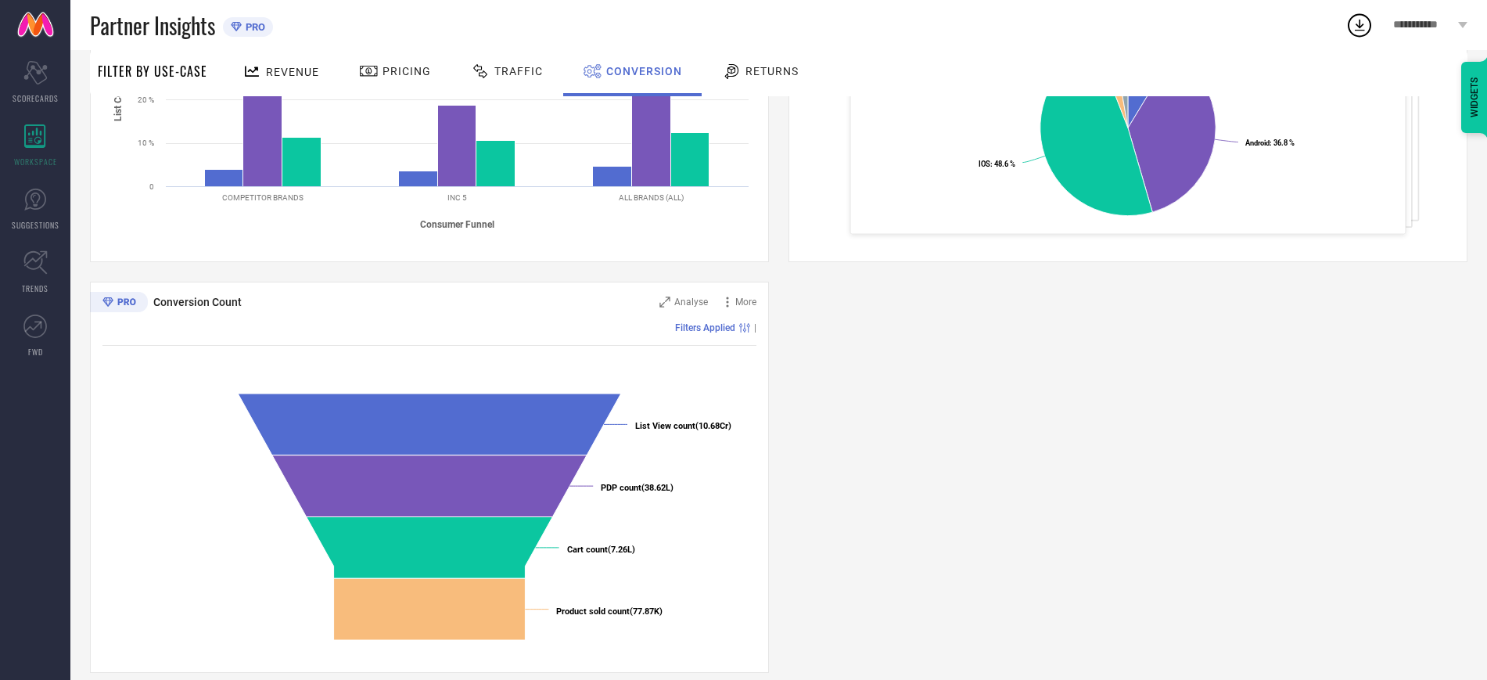
scroll to position [415, 0]
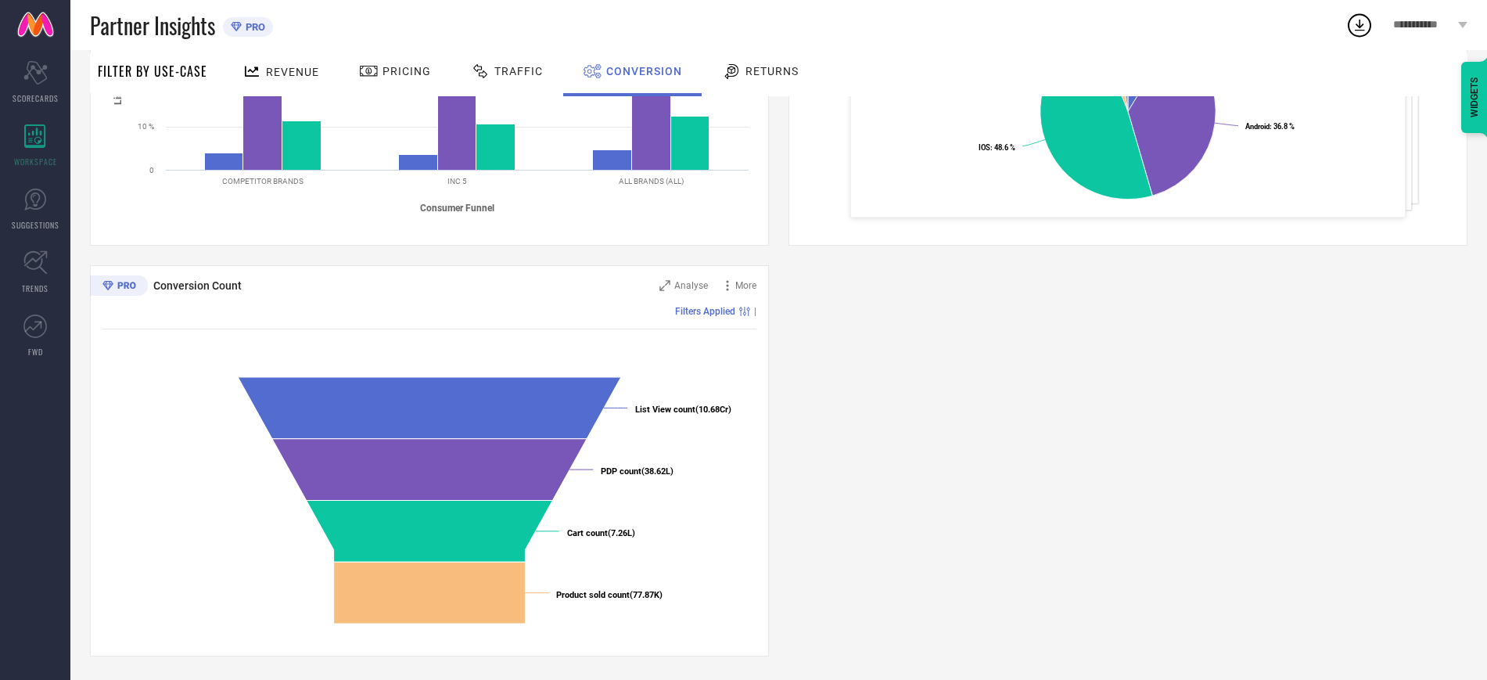
click at [1486, 401] on div "SYSTEM WORKSPACE Brand INC 5 Category All Time Period [DATE] to [DATE] Search F…" at bounding box center [778, 157] width 1417 height 1044
click at [905, 401] on div "Conversion Ratios Analyse More Filters Applied | Created with Highcharts 9.3.3 …" at bounding box center [779, 255] width 1378 height 802
click at [839, 375] on div "Conversion Ratios Analyse More Filters Applied | Created with Highcharts 9.3.3 …" at bounding box center [779, 255] width 1378 height 802
click at [663, 285] on icon at bounding box center [664, 285] width 11 height 11
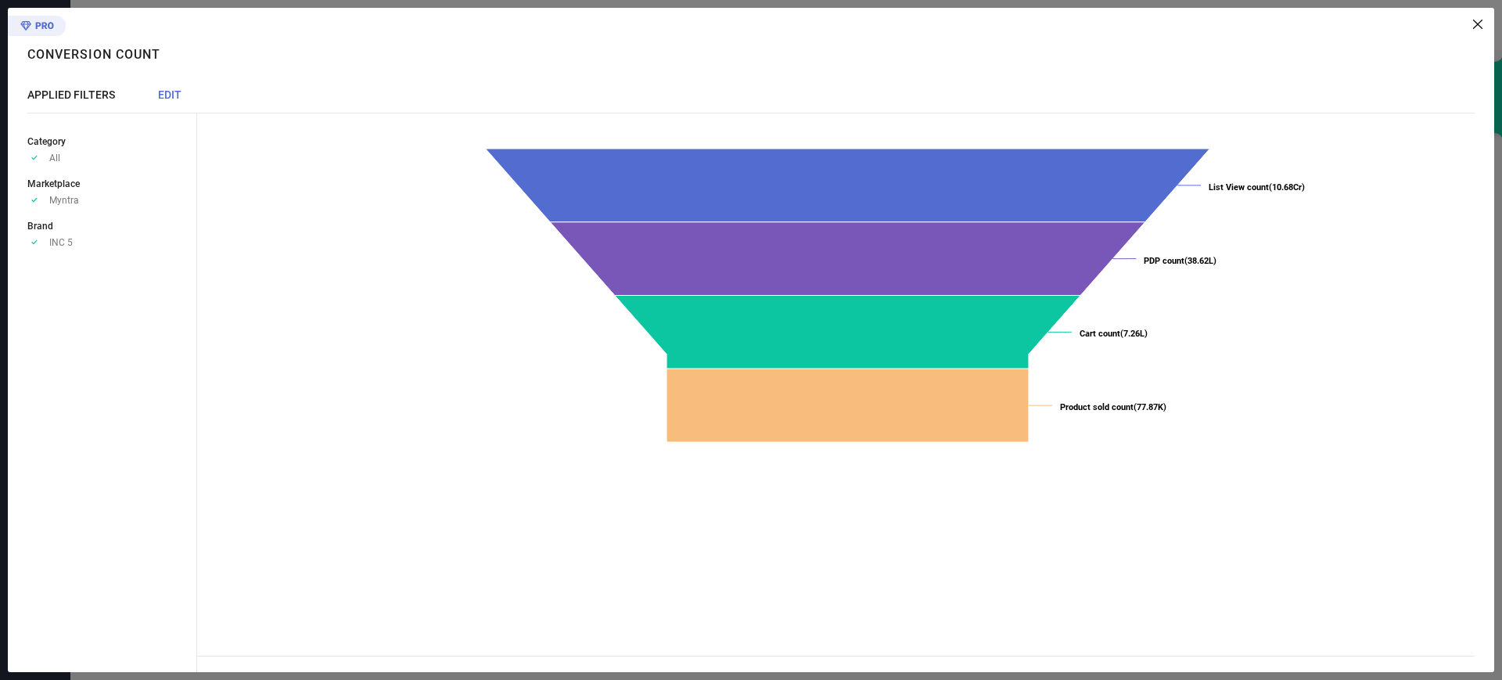
drag, startPoint x: 1287, startPoint y: 199, endPoint x: 1079, endPoint y: 352, distance: 258.5
click at [1079, 352] on rect at bounding box center [847, 297] width 1223 height 313
click at [1472, 21] on div at bounding box center [839, 24] width 1285 height 9
click at [1476, 21] on icon at bounding box center [1477, 24] width 9 height 9
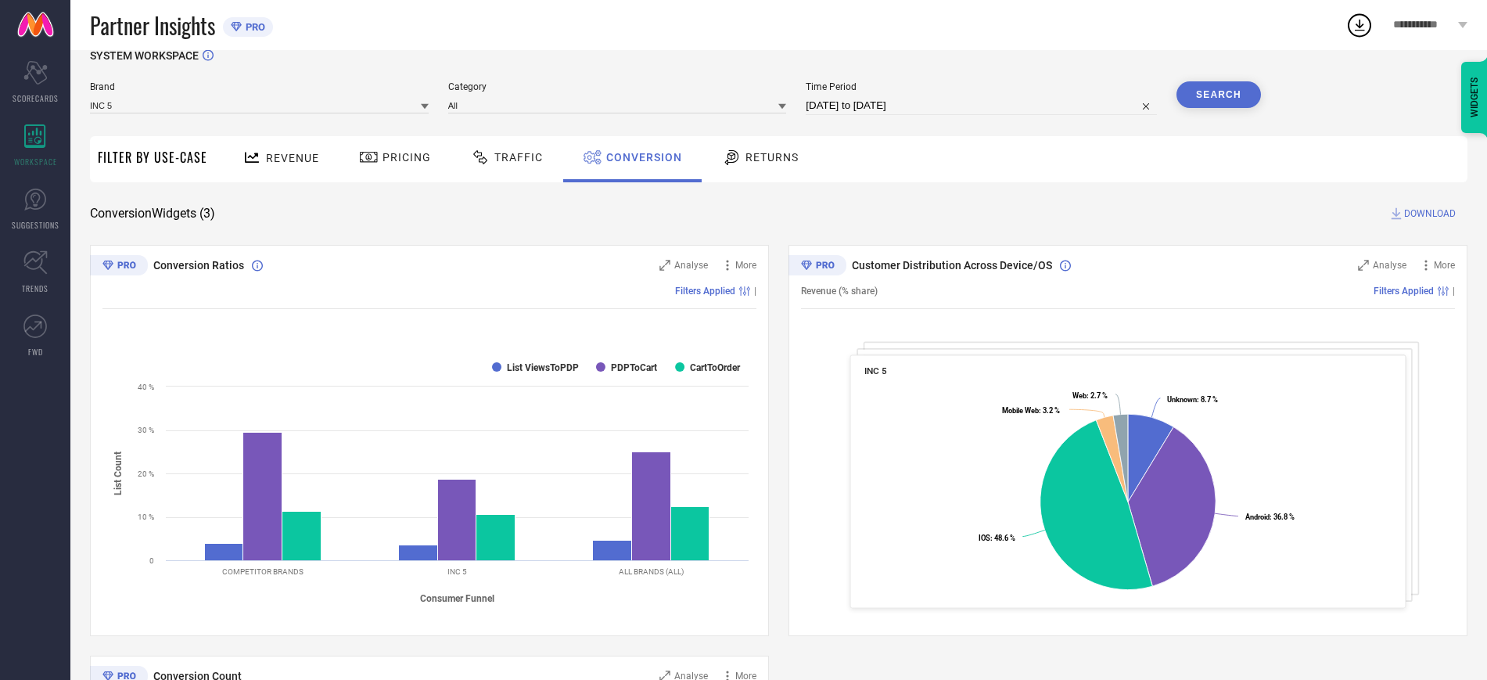
scroll to position [0, 0]
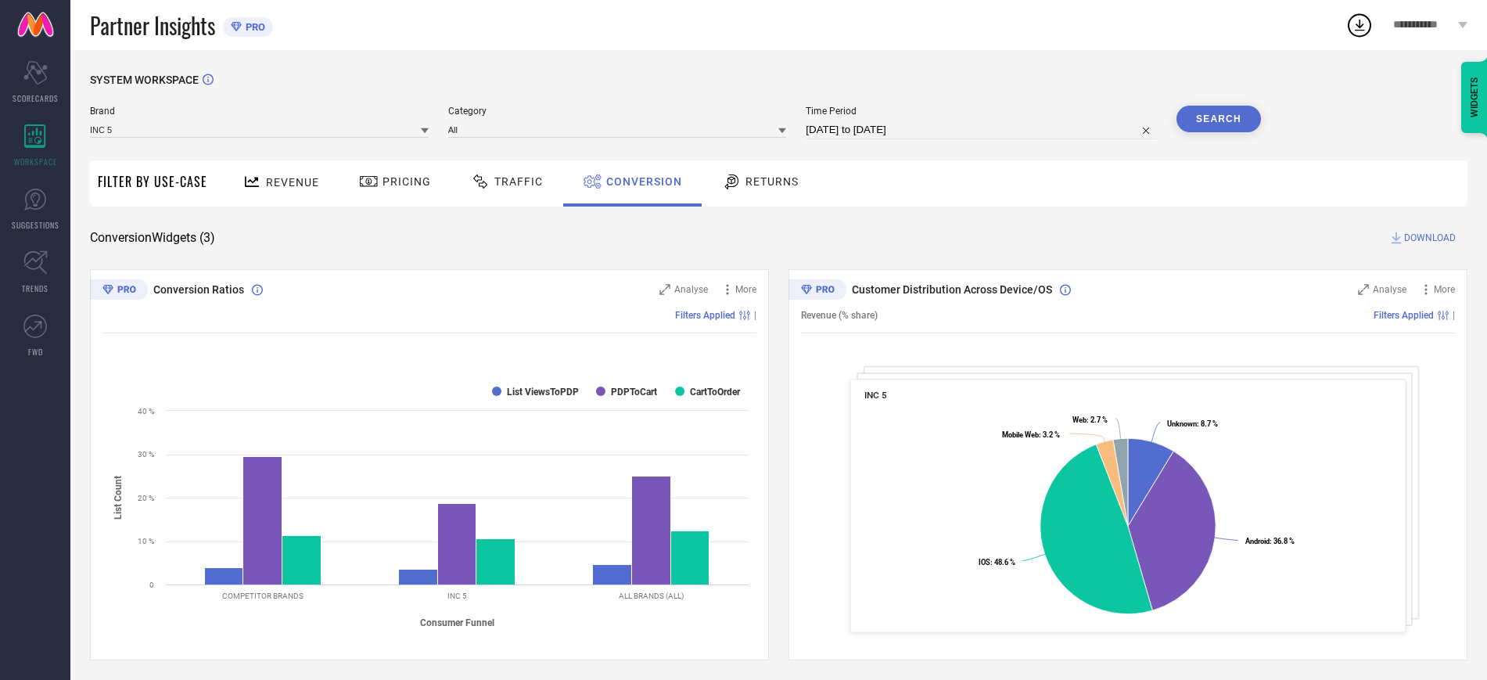
click at [866, 131] on input "[DATE] to [DATE]" at bounding box center [981, 129] width 351 height 19
select select "2"
select select "2025"
select select "3"
select select "2025"
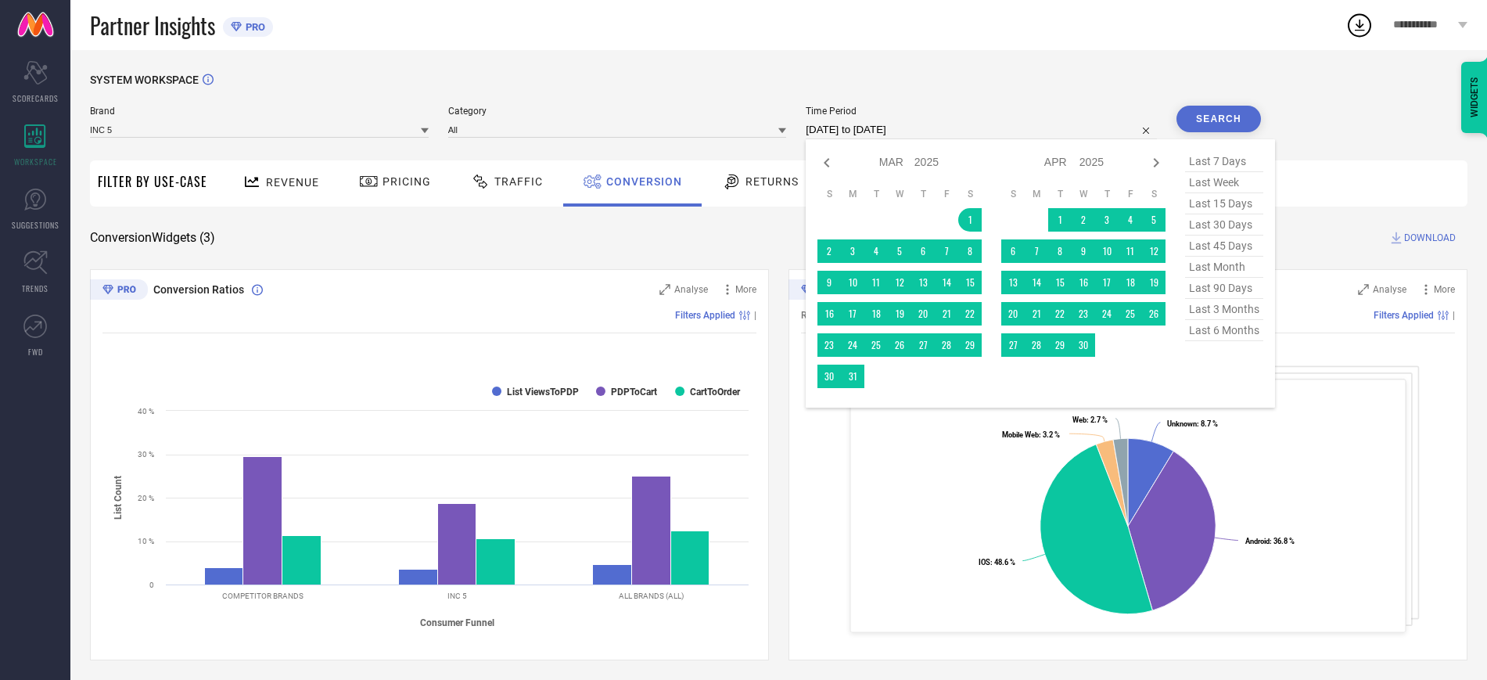
click at [1317, 115] on div "SYSTEM WORKSPACE Brand INC 5 Category All Time Period [DATE] to [DATE] Jan Feb …" at bounding box center [779, 572] width 1378 height 997
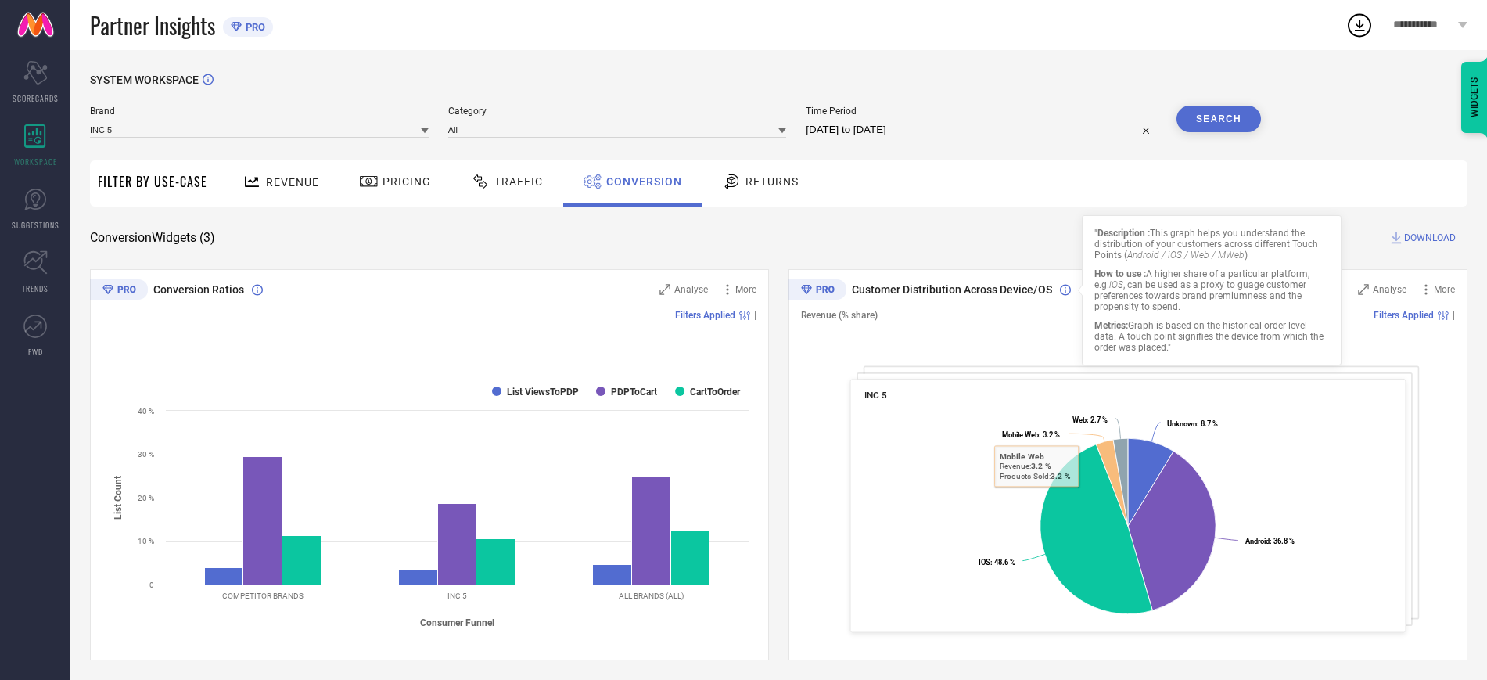
click at [1048, 232] on div "Conversion Widgets ( 3 ) DOWNLOAD" at bounding box center [779, 238] width 1378 height 16
